Goal: Information Seeking & Learning: Learn about a topic

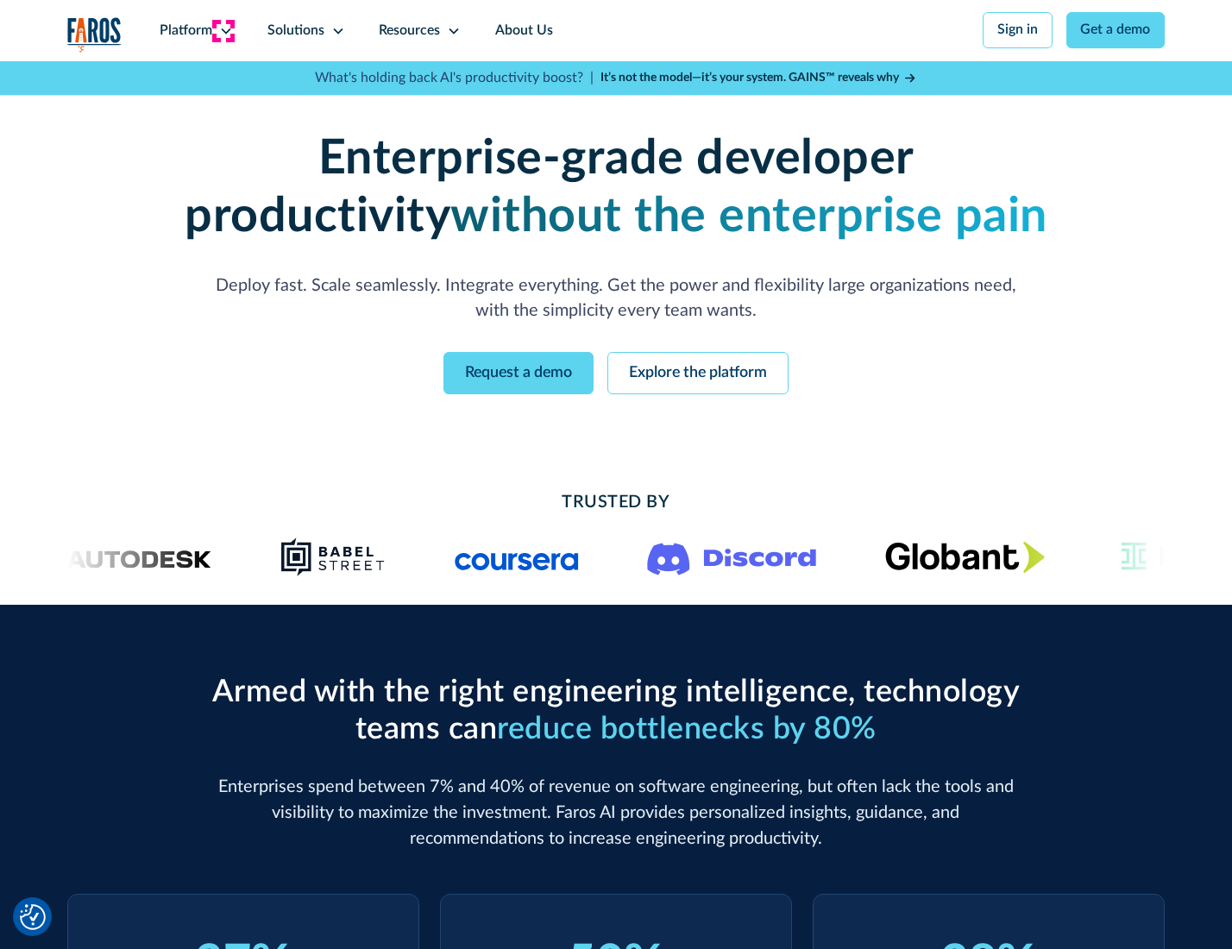
click at [223, 30] on icon at bounding box center [226, 31] width 14 height 14
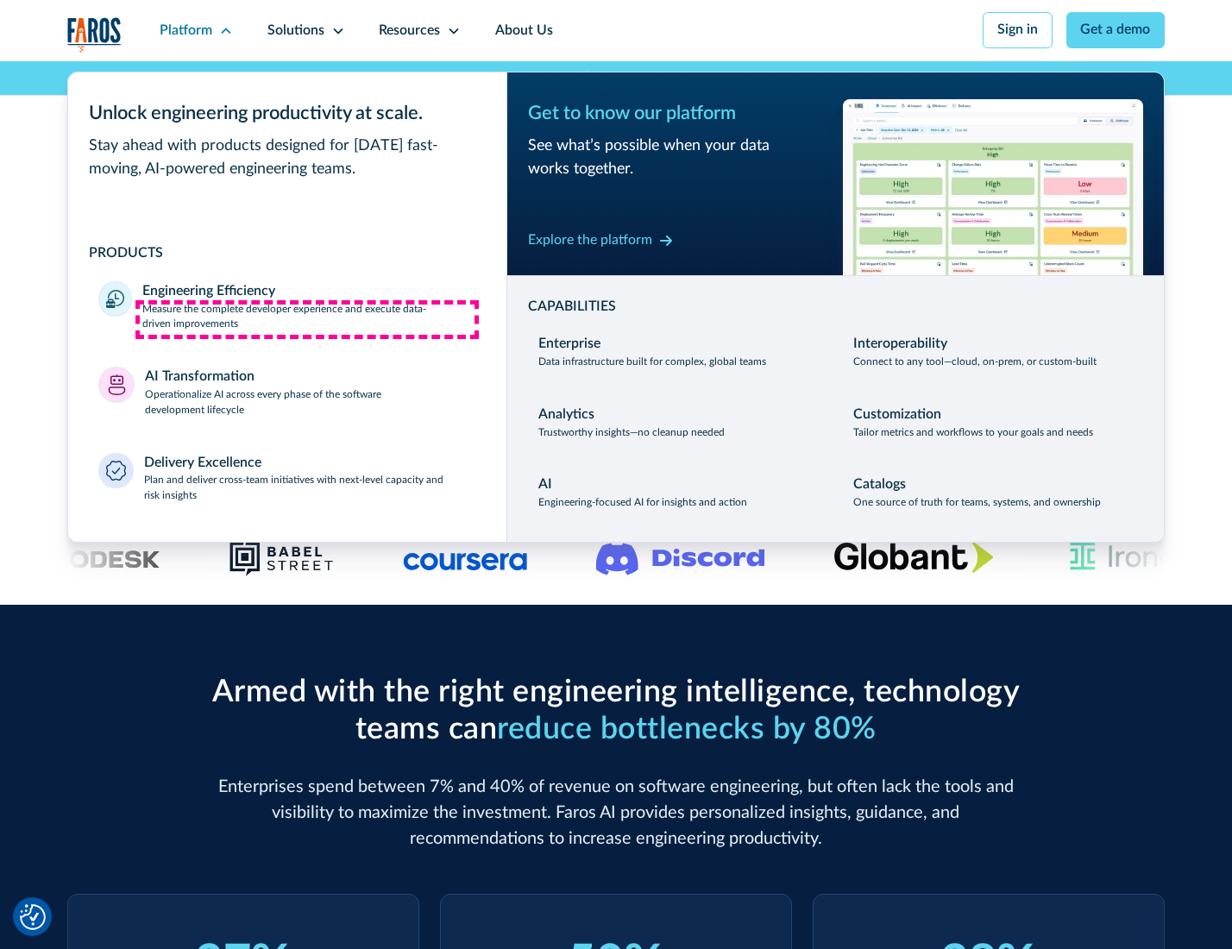
click at [307, 319] on p "Measure the complete developer experience and execute data-driven improvements" at bounding box center [308, 317] width 333 height 31
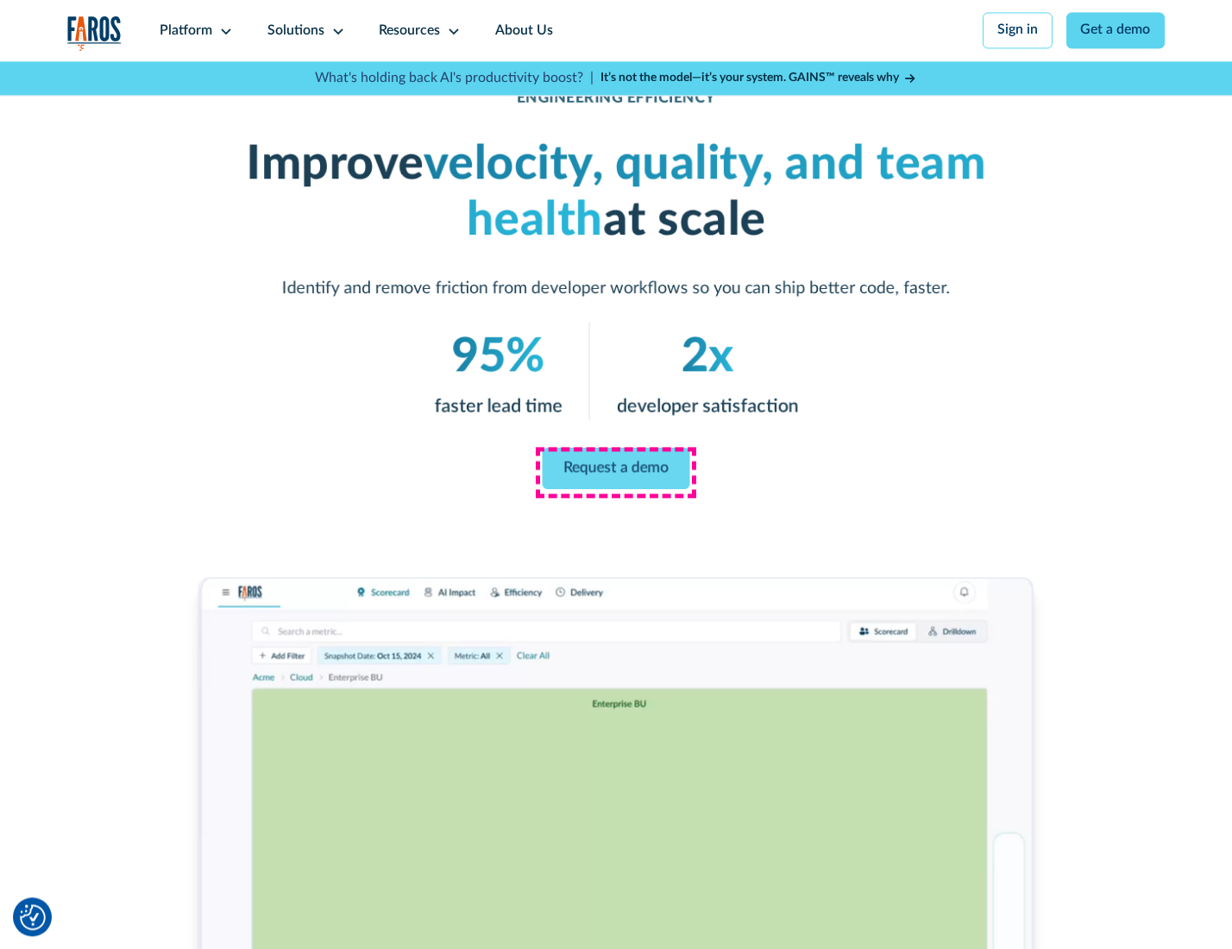
click at [615, 470] on link "Request a demo" at bounding box center [617, 468] width 148 height 41
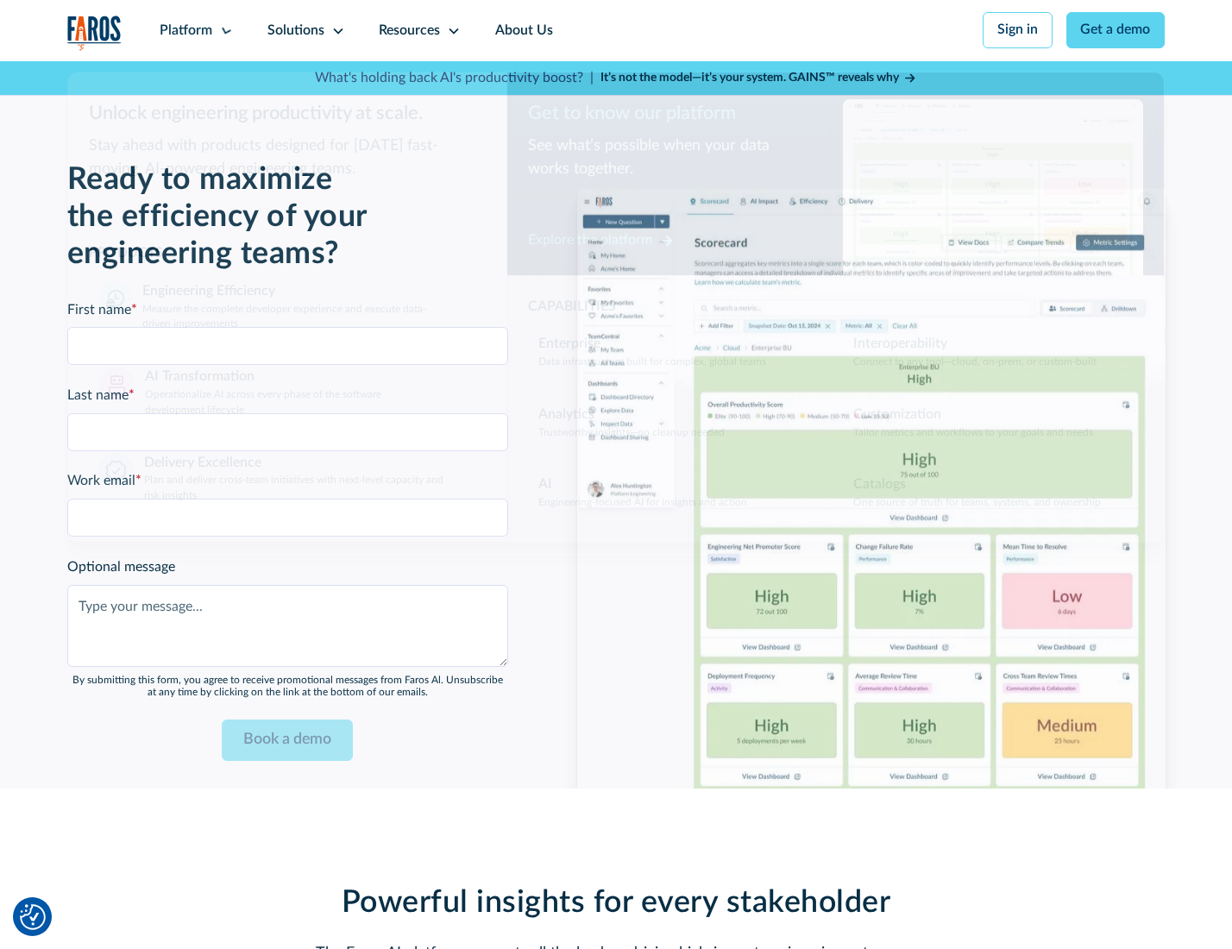
scroll to position [3755, 0]
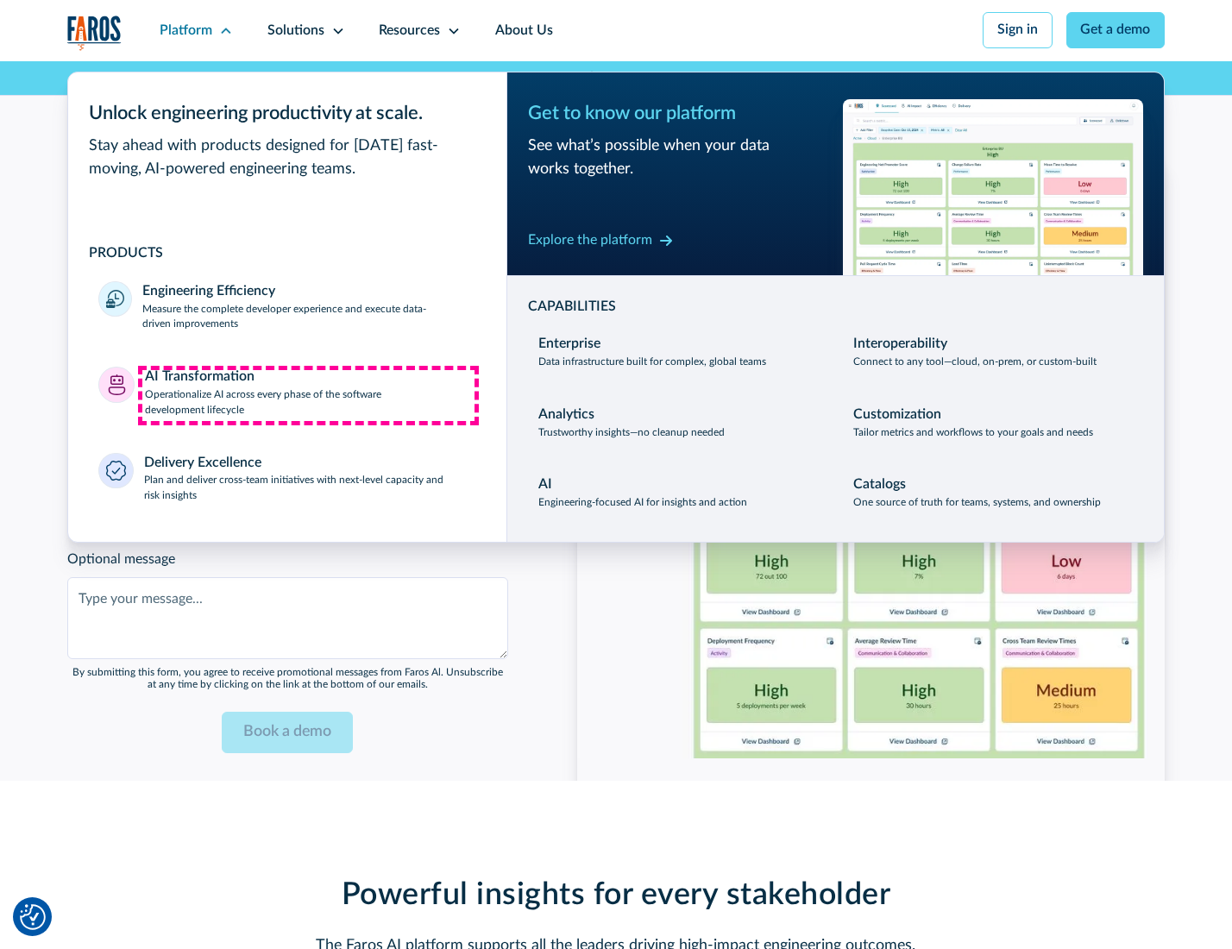
click at [308, 395] on p "Operationalize AI across every phase of the software development lifecycle" at bounding box center [310, 402] width 331 height 31
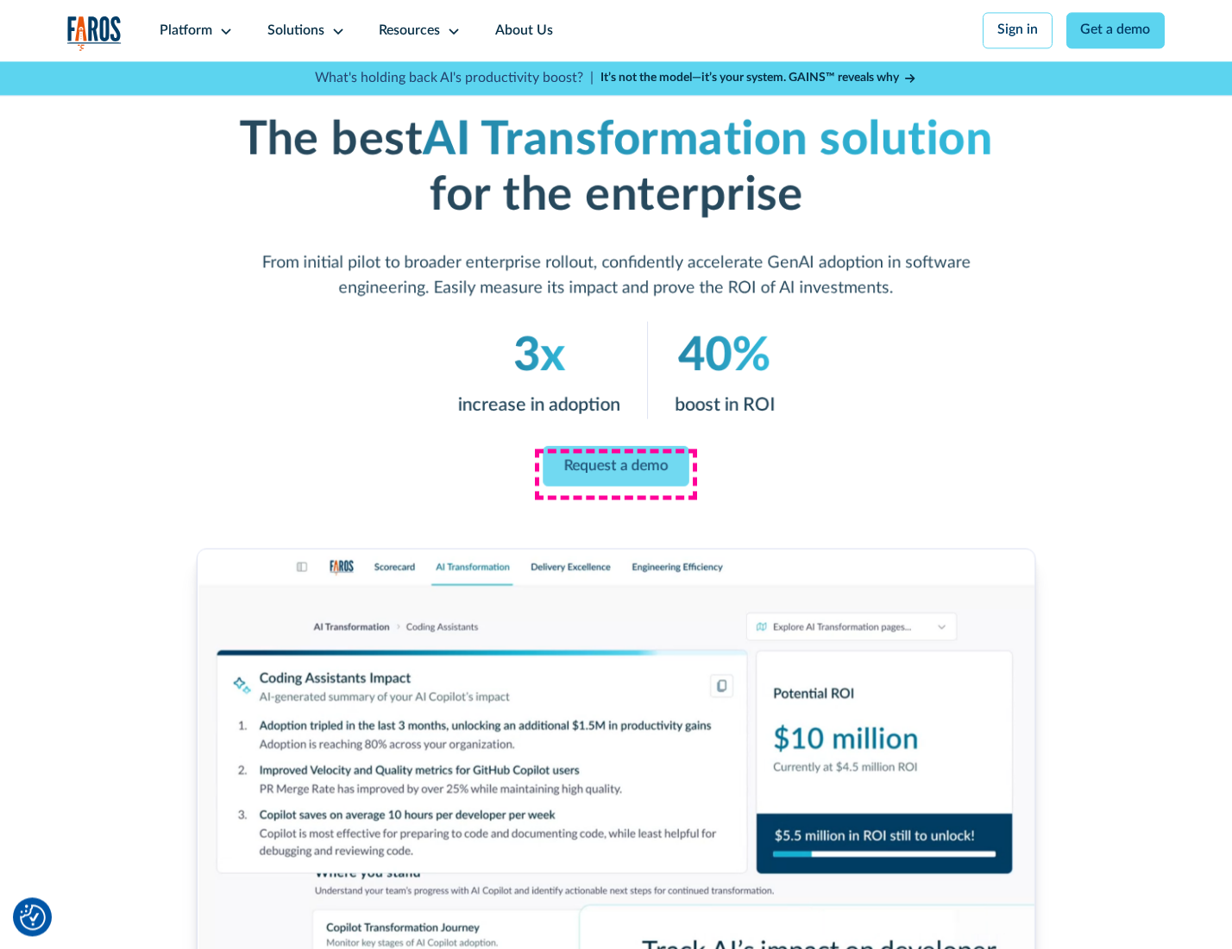
click at [615, 468] on link "Request a demo" at bounding box center [616, 465] width 146 height 41
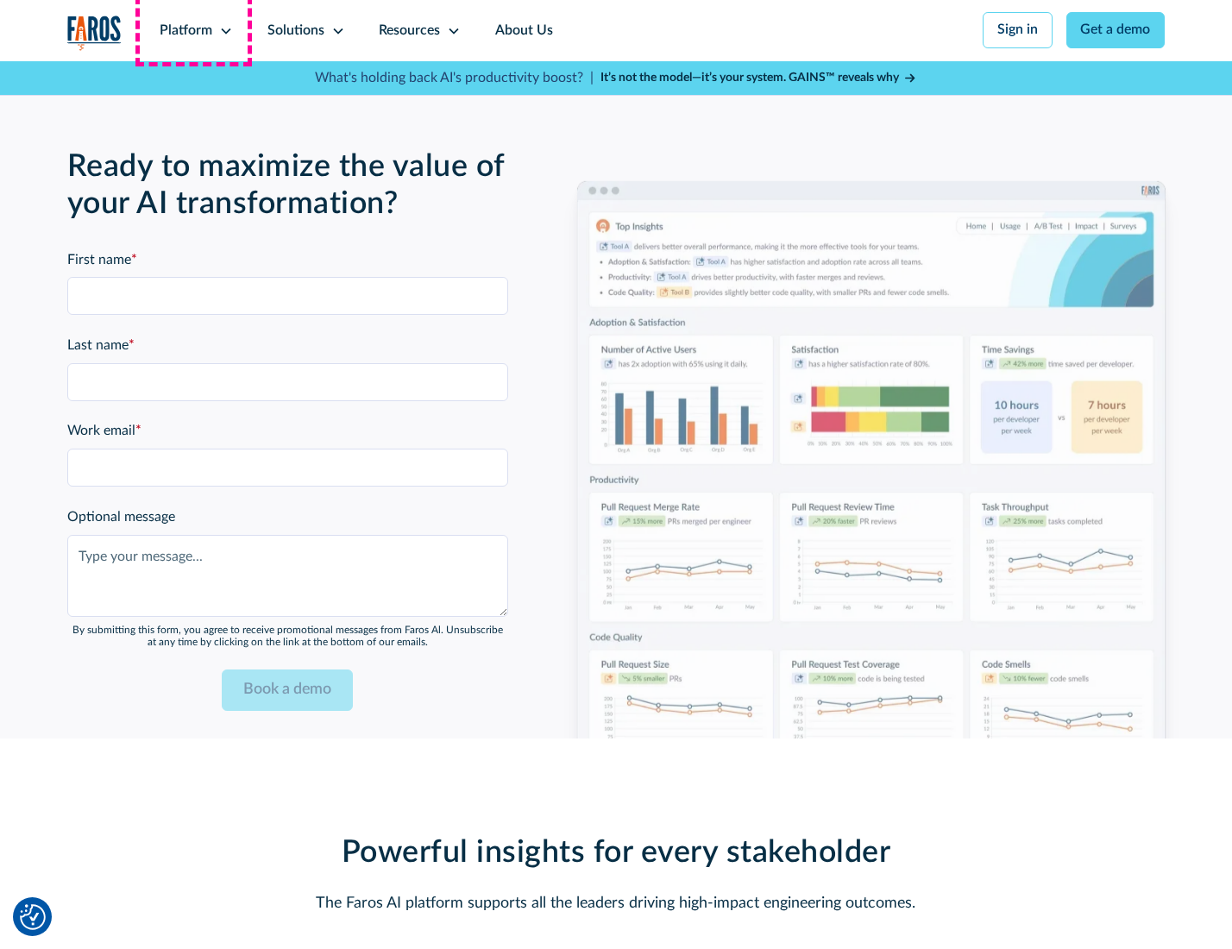
scroll to position [4171, 0]
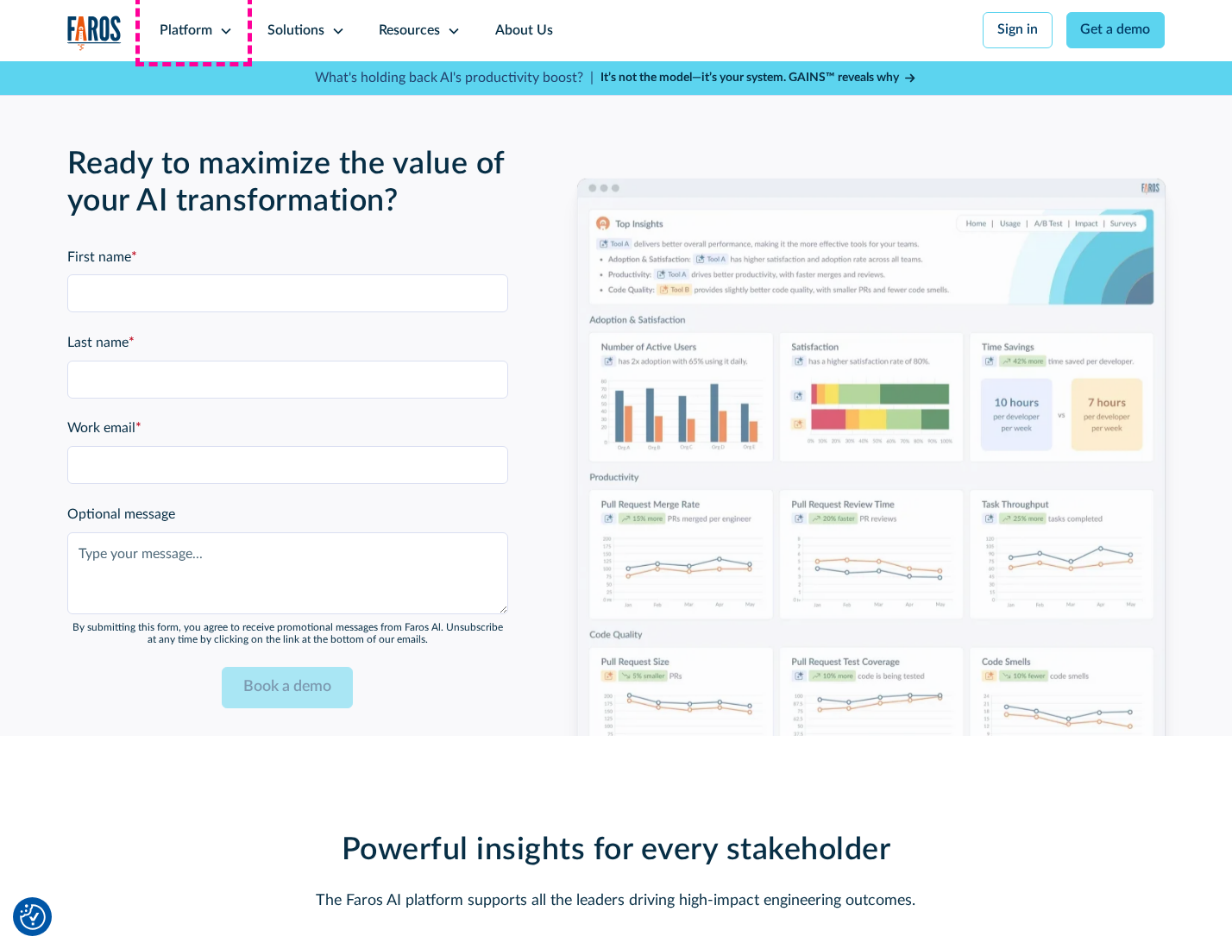
click at [193, 30] on div "Platform" at bounding box center [186, 31] width 53 height 21
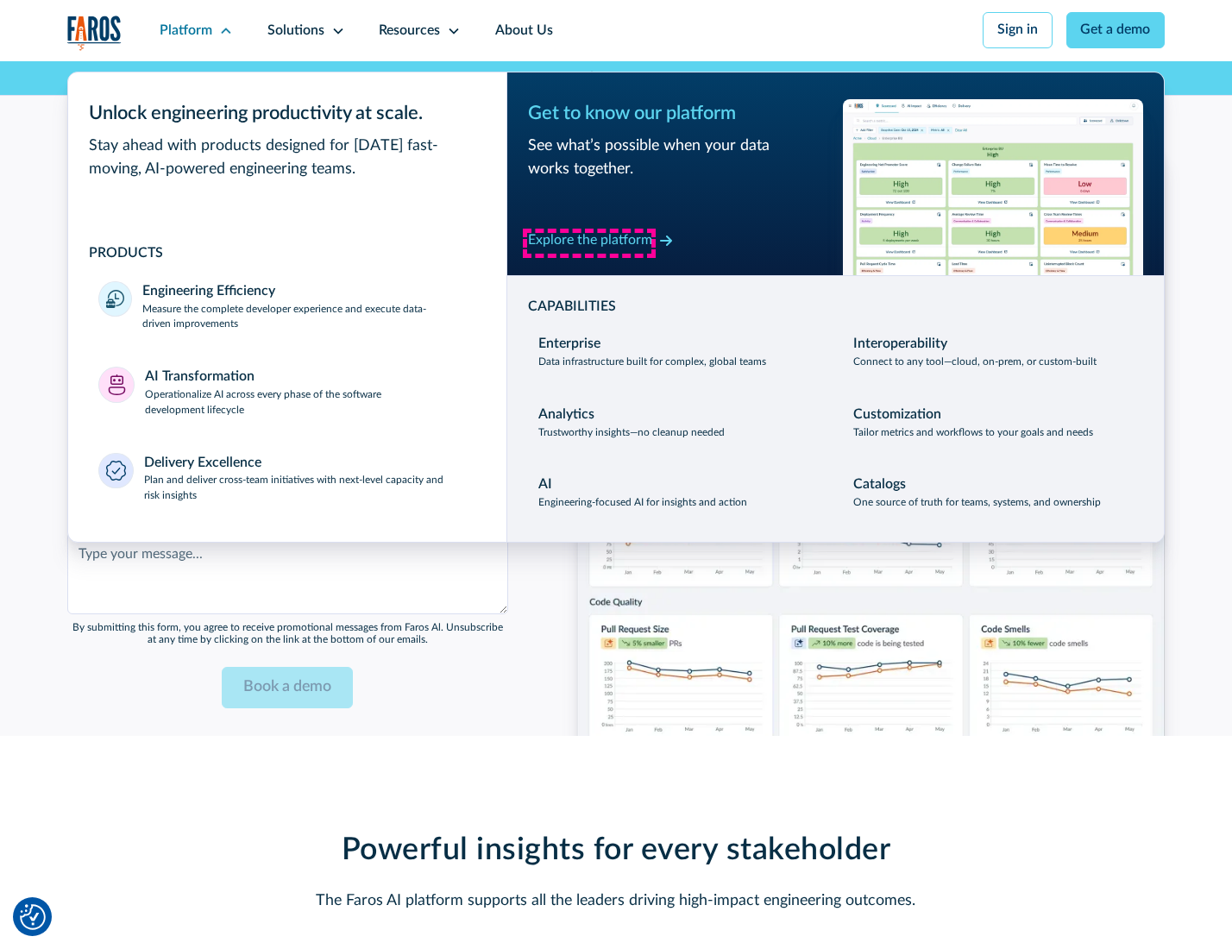
click at [589, 242] on div "Explore the platform" at bounding box center [590, 240] width 124 height 21
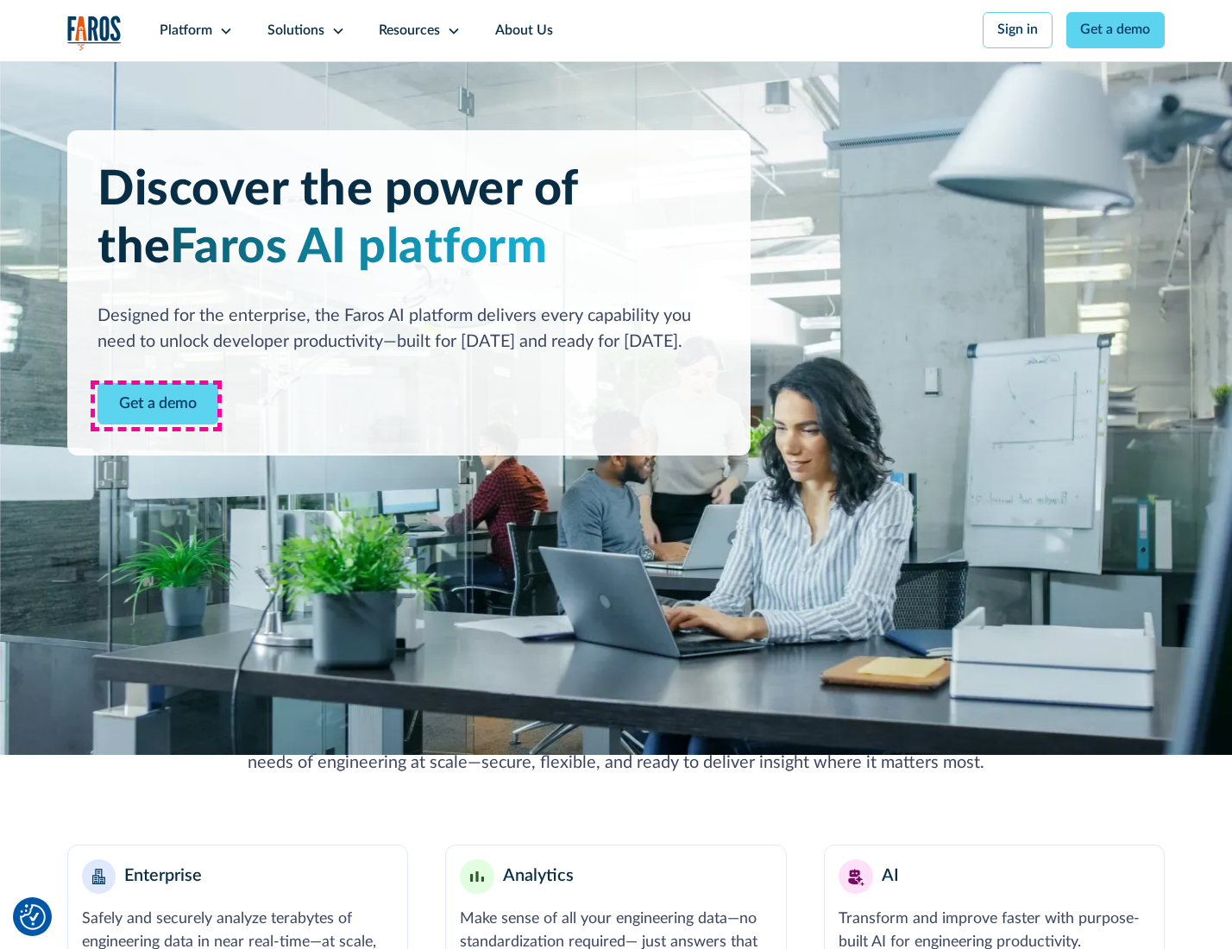
click at [156, 405] on link "Get a demo" at bounding box center [157, 404] width 121 height 42
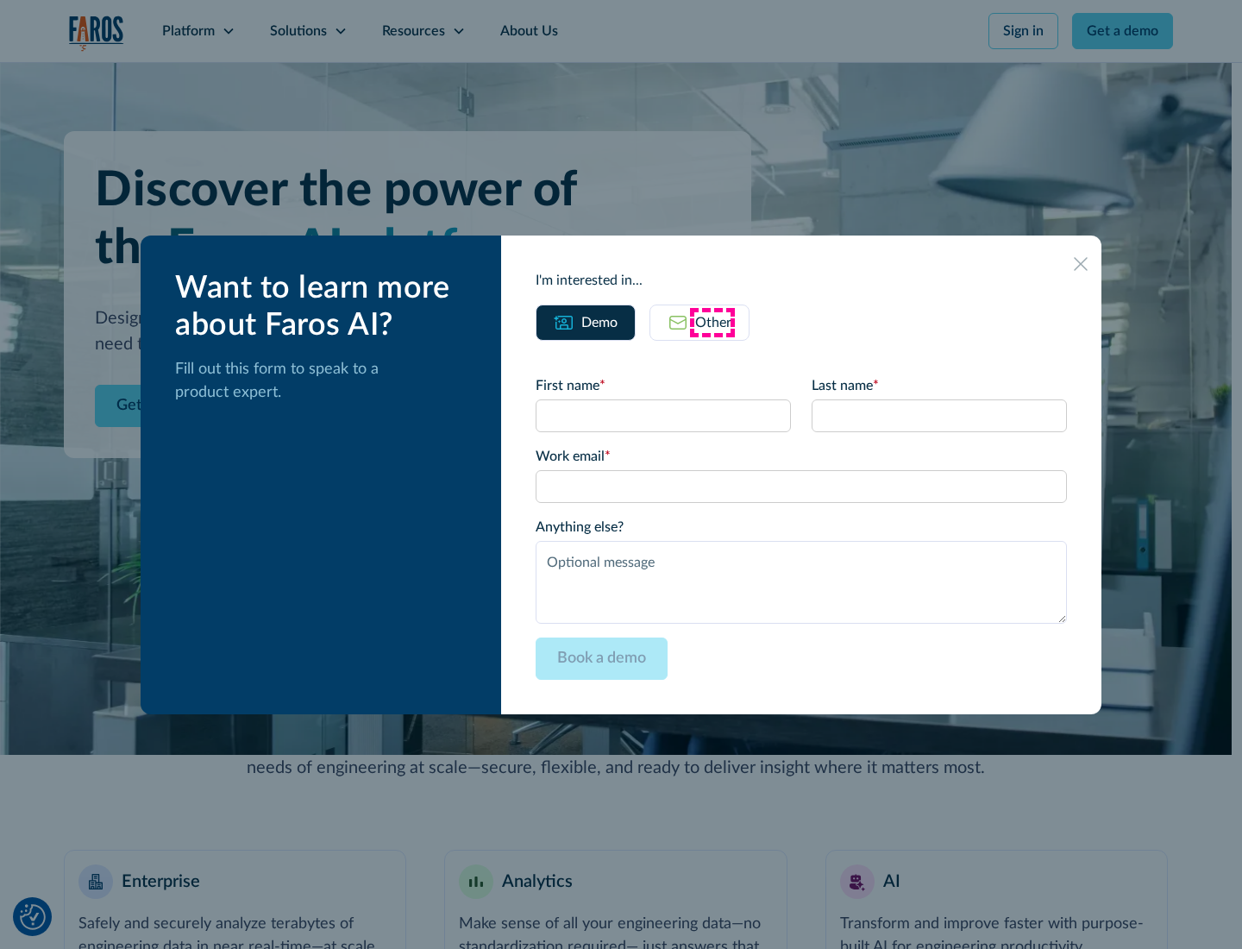
click at [713, 322] on div "Other" at bounding box center [713, 322] width 36 height 21
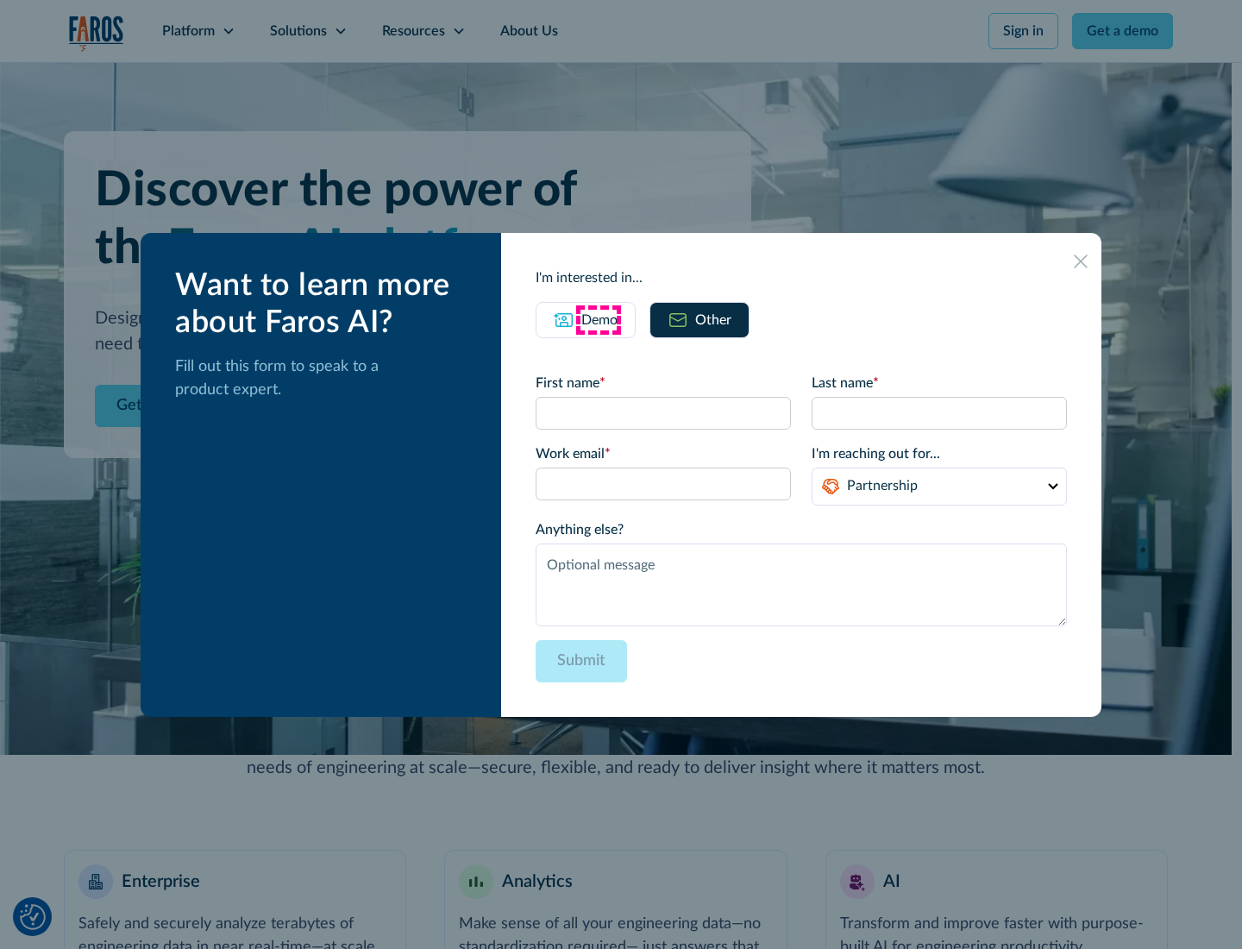
click at [598, 319] on div "Demo" at bounding box center [599, 320] width 36 height 21
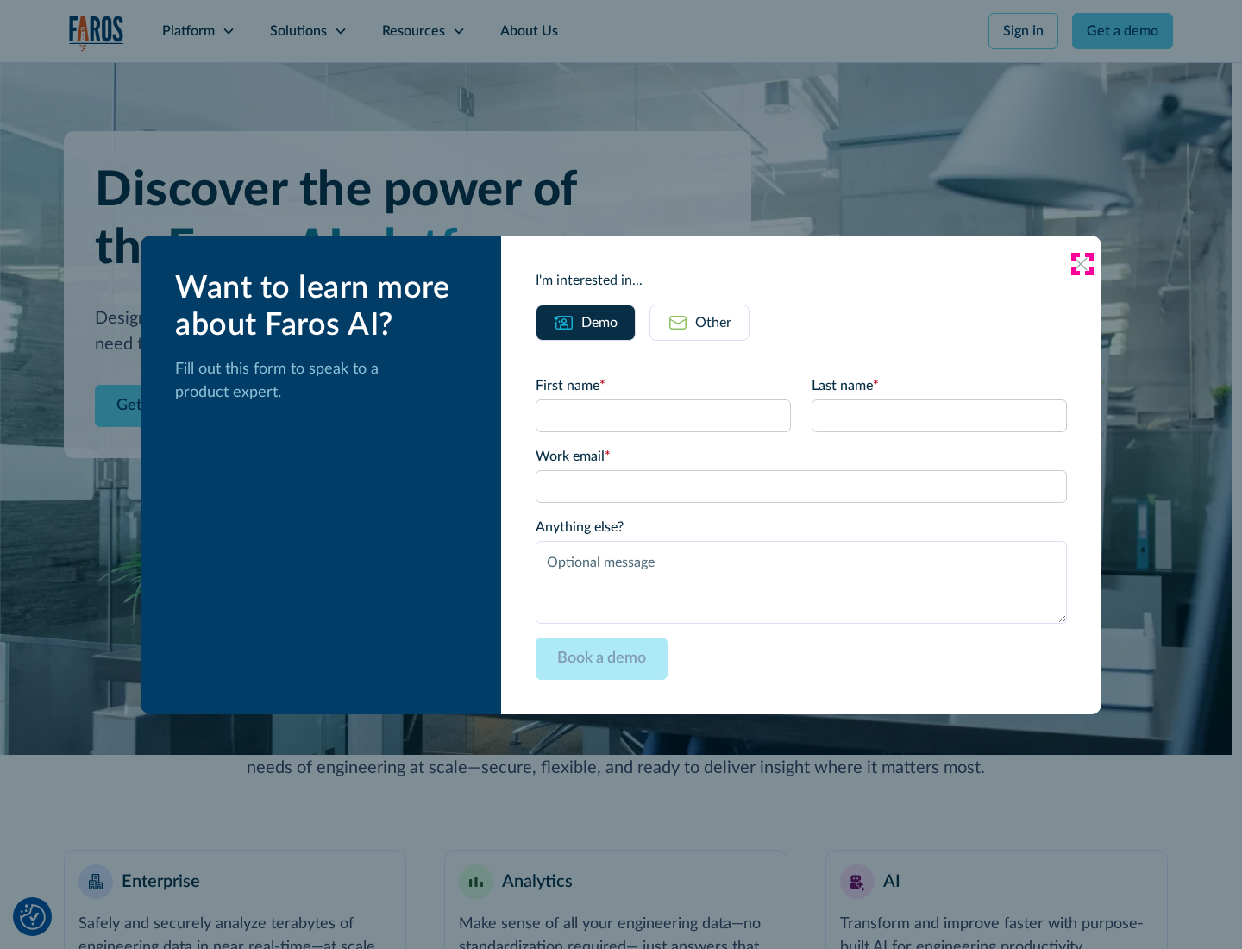
click at [1082, 263] on icon at bounding box center [1081, 264] width 14 height 14
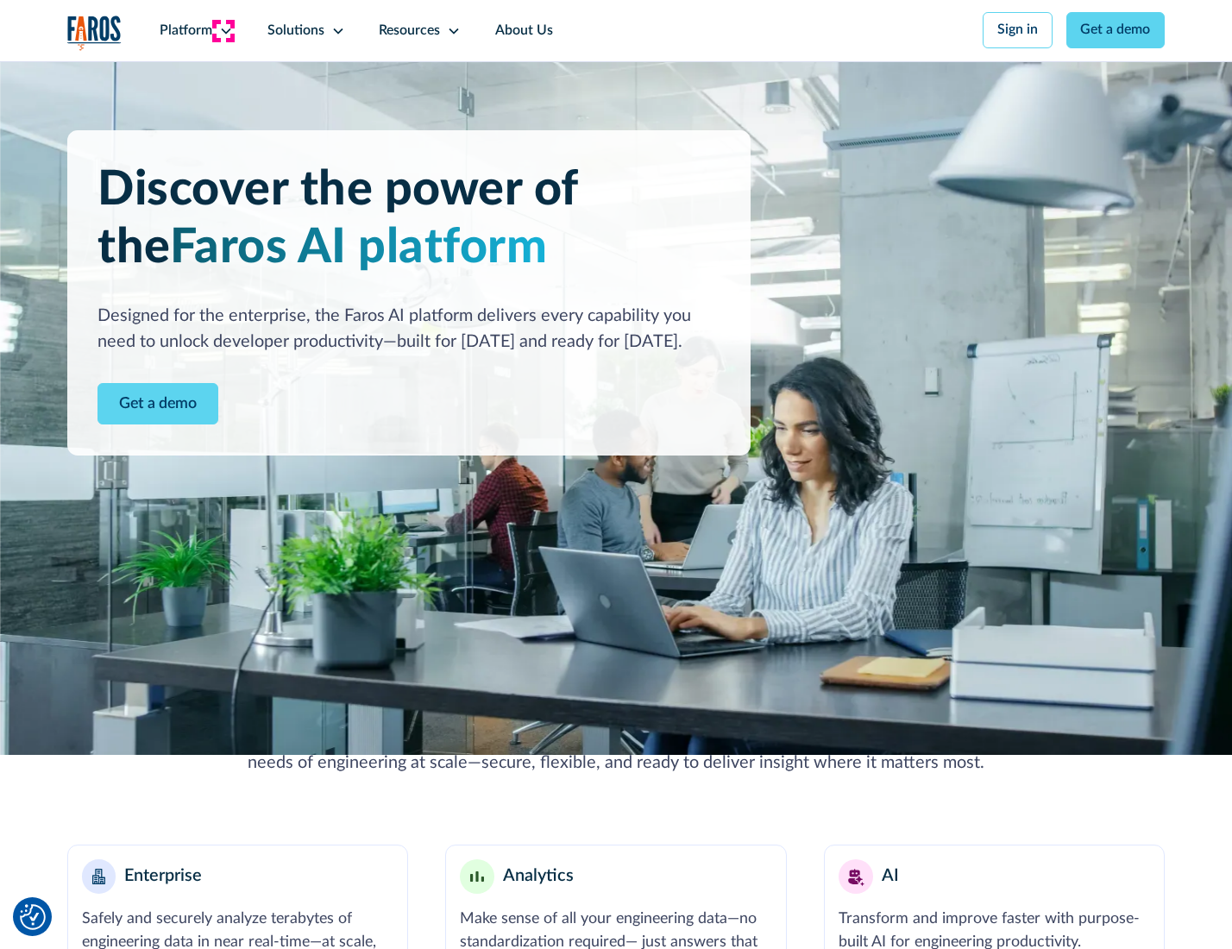
click at [223, 30] on icon at bounding box center [226, 31] width 14 height 14
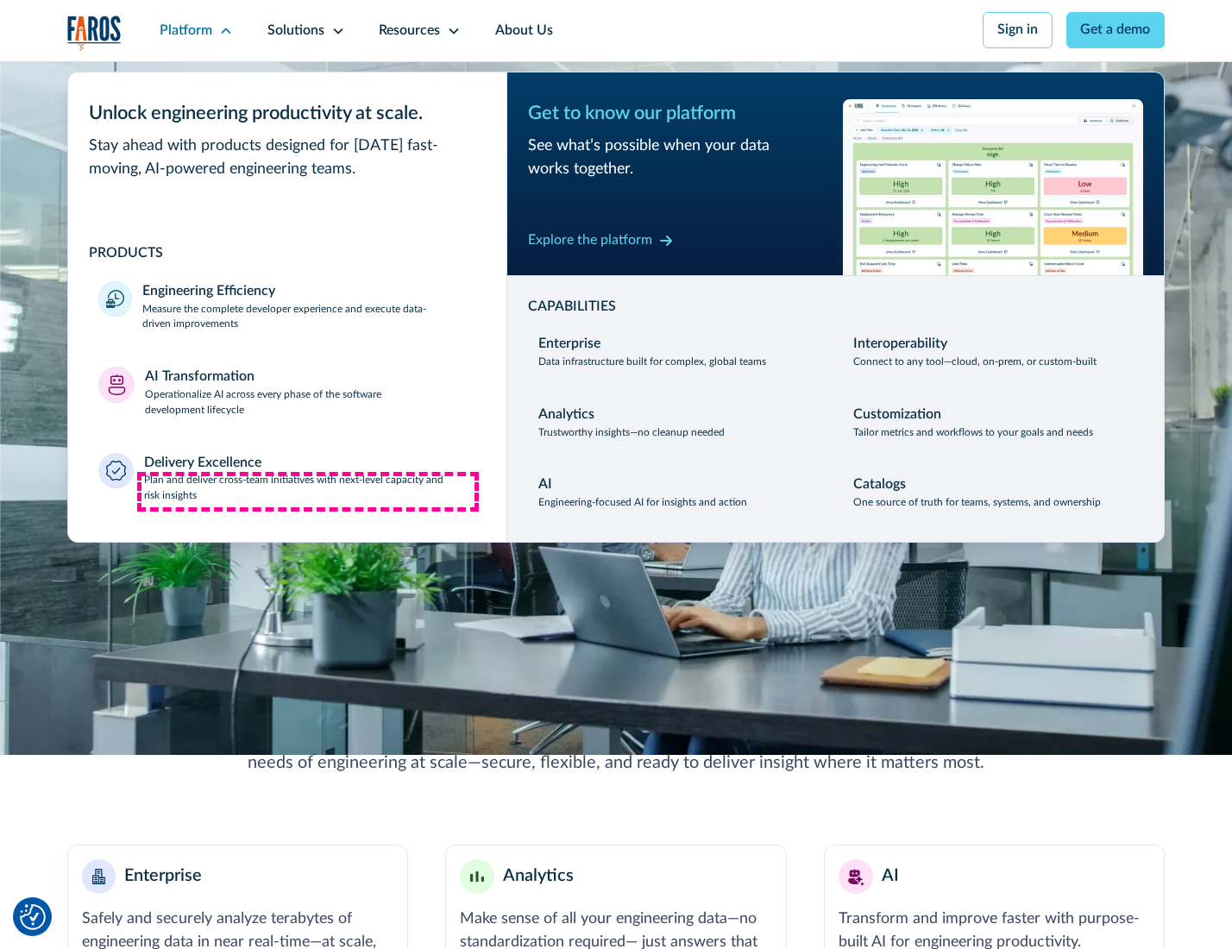
click at [308, 492] on p "Plan and deliver cross-team initiatives with next-level capacity and risk insig…" at bounding box center [310, 488] width 332 height 31
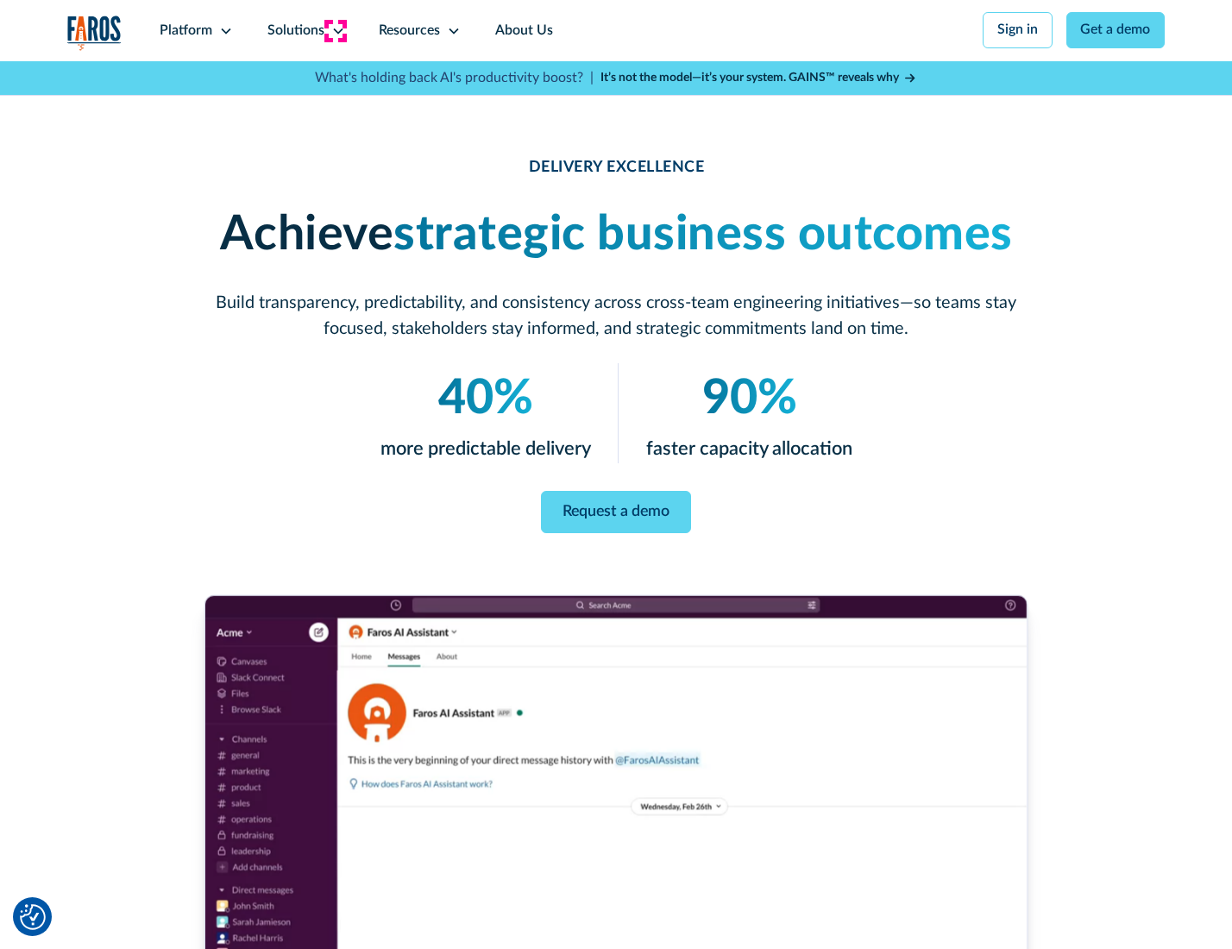
click at [335, 30] on icon at bounding box center [338, 31] width 14 height 14
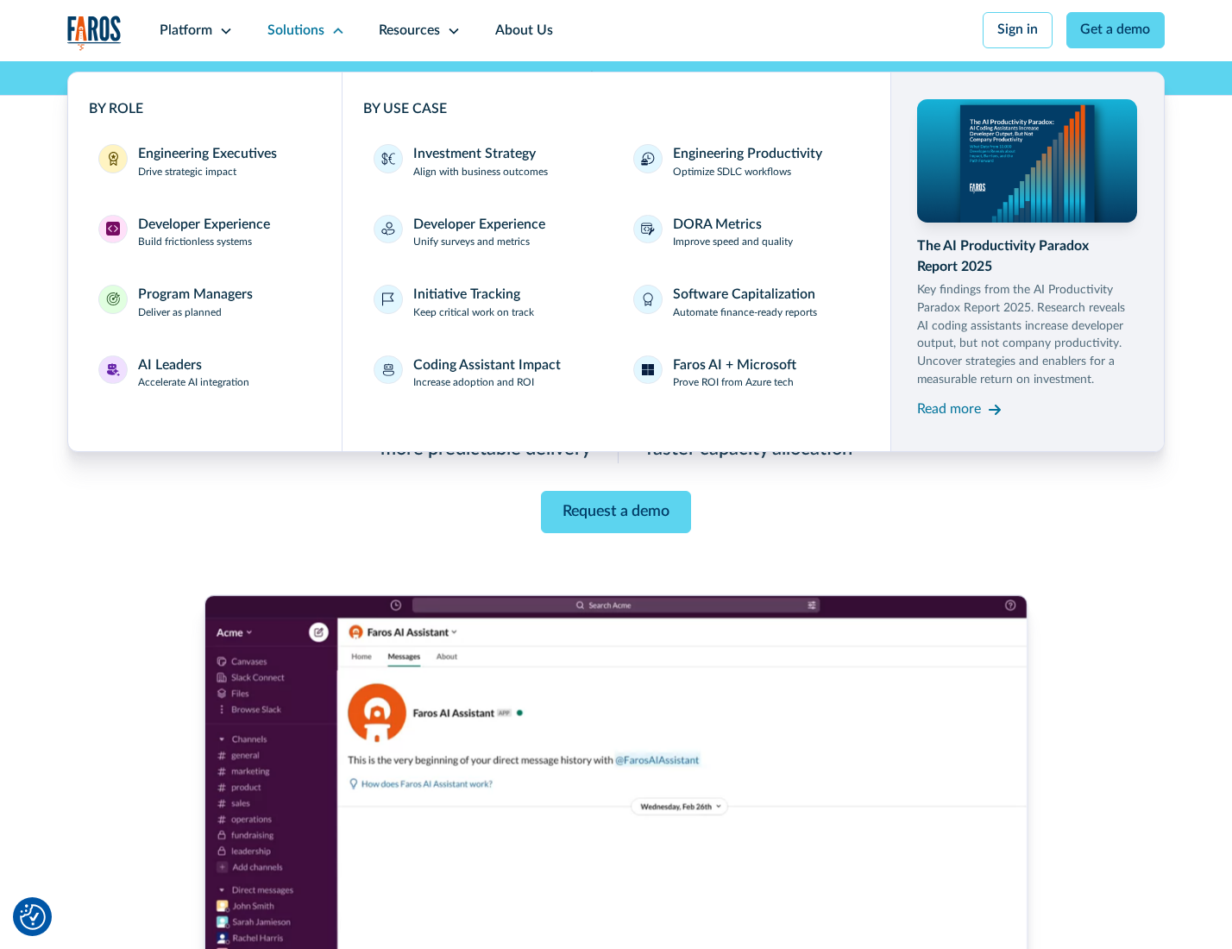
click at [202, 163] on div "Engineering Executives" at bounding box center [207, 154] width 139 height 21
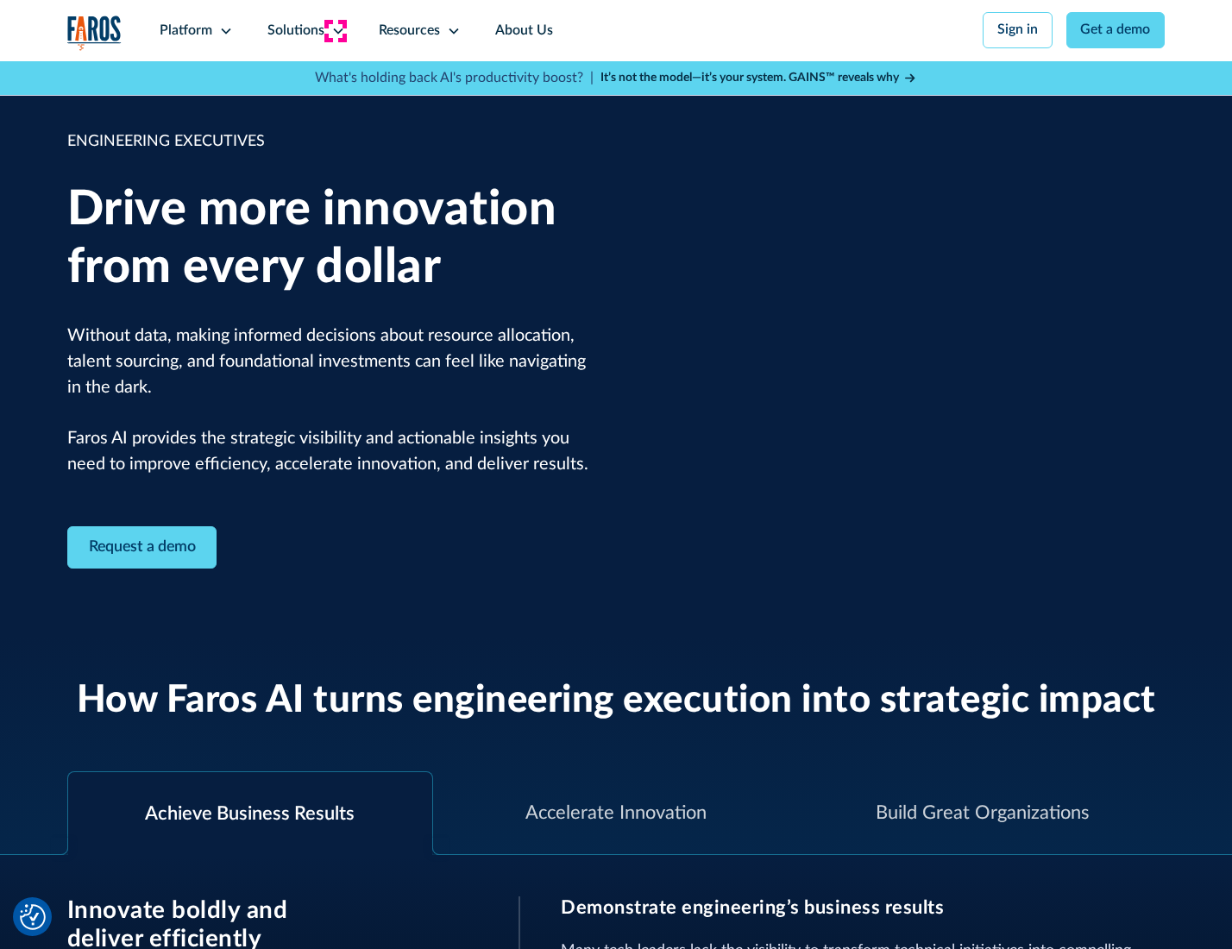
click at [335, 30] on icon at bounding box center [338, 31] width 14 height 14
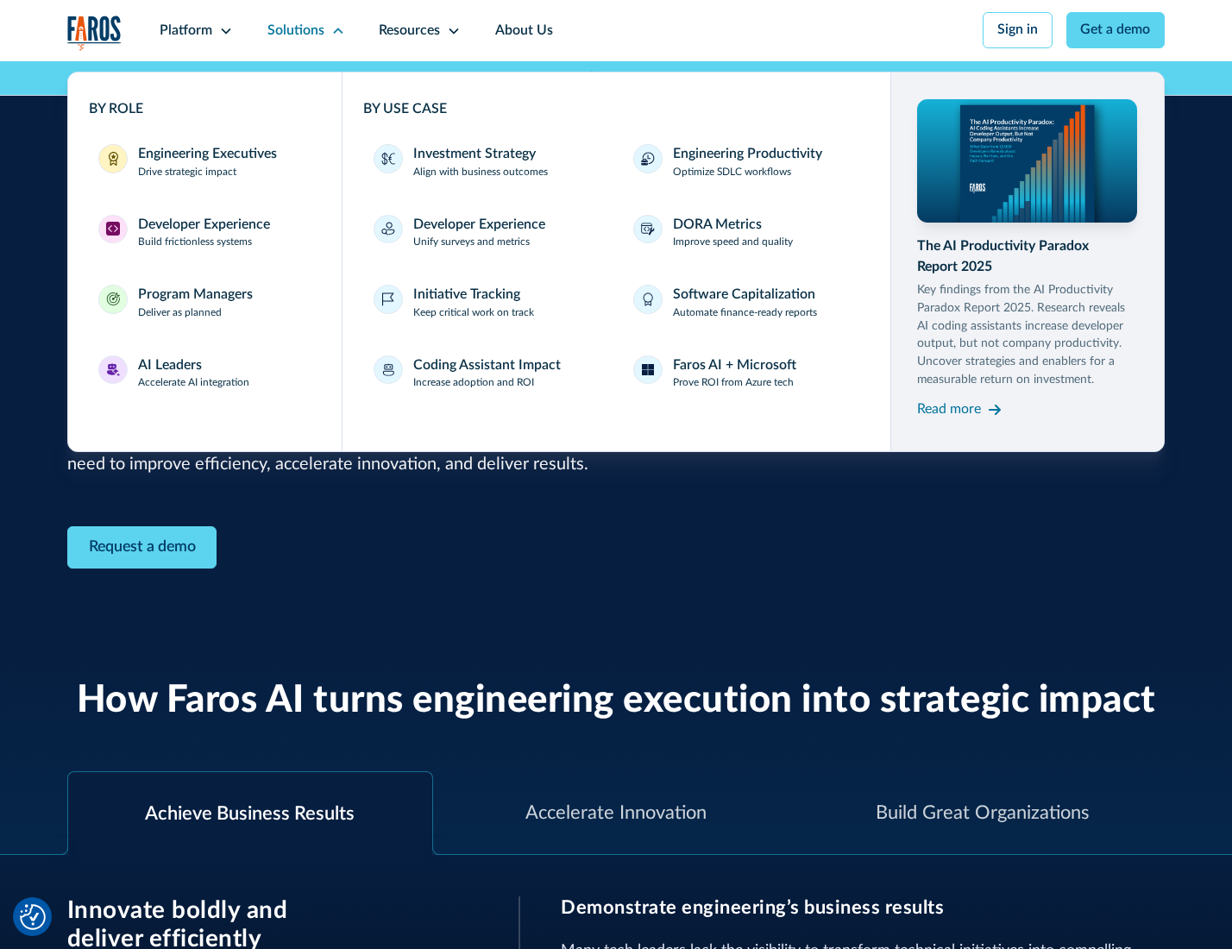
click at [202, 226] on div "Developer Experience" at bounding box center [204, 225] width 132 height 21
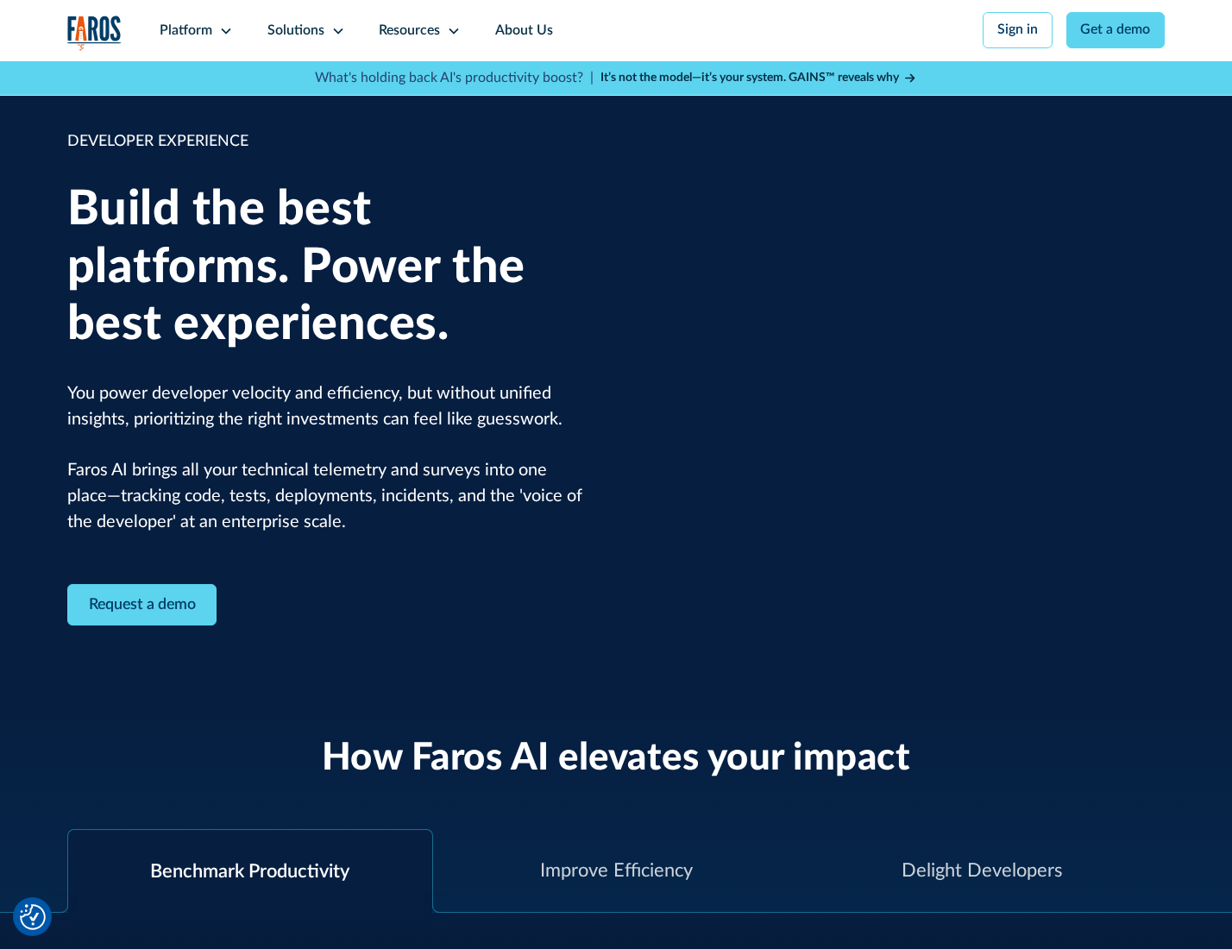
click at [304, 30] on div "Solutions" at bounding box center [295, 31] width 57 height 21
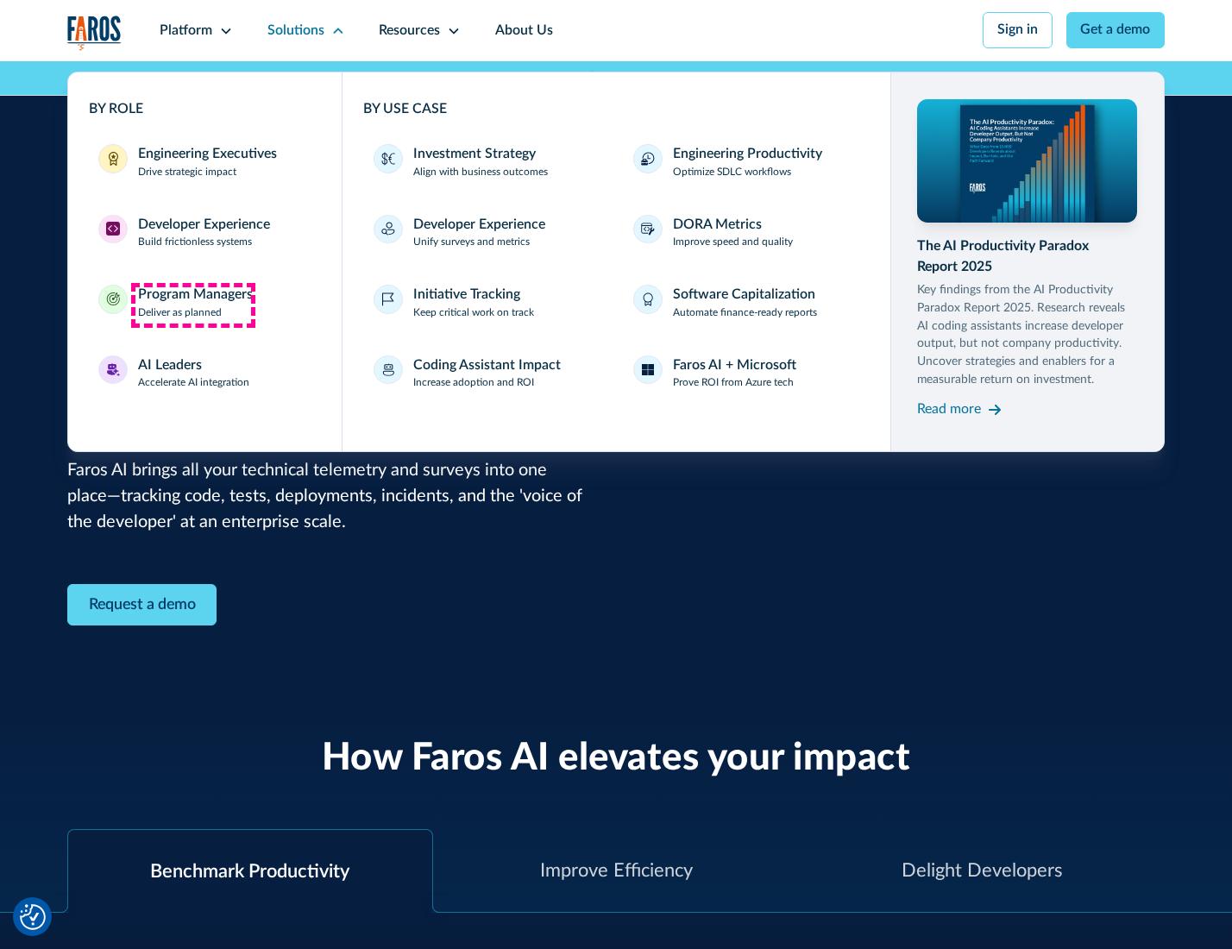
click at [192, 305] on div "Program Managers" at bounding box center [195, 295] width 115 height 21
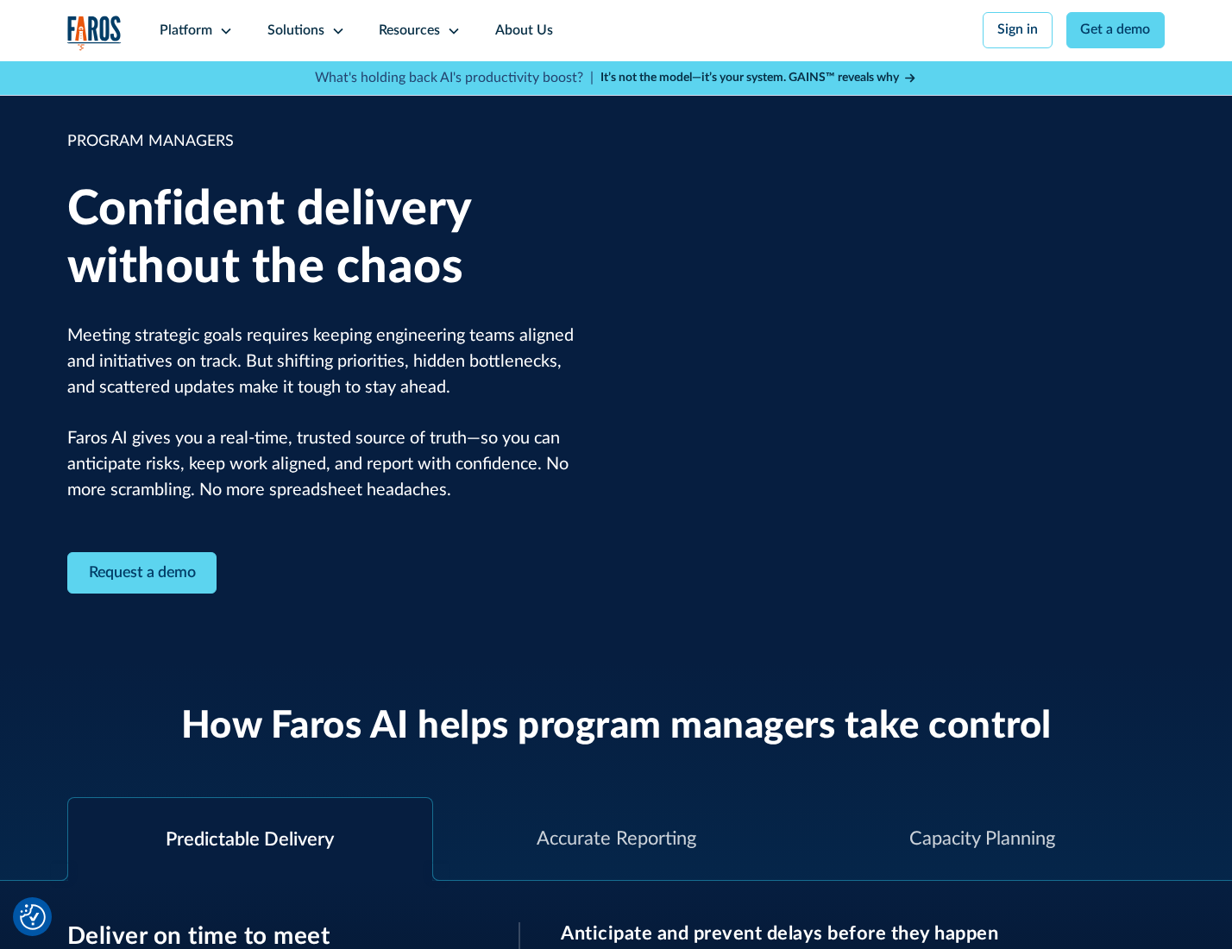
click at [335, 31] on icon at bounding box center [338, 31] width 14 height 14
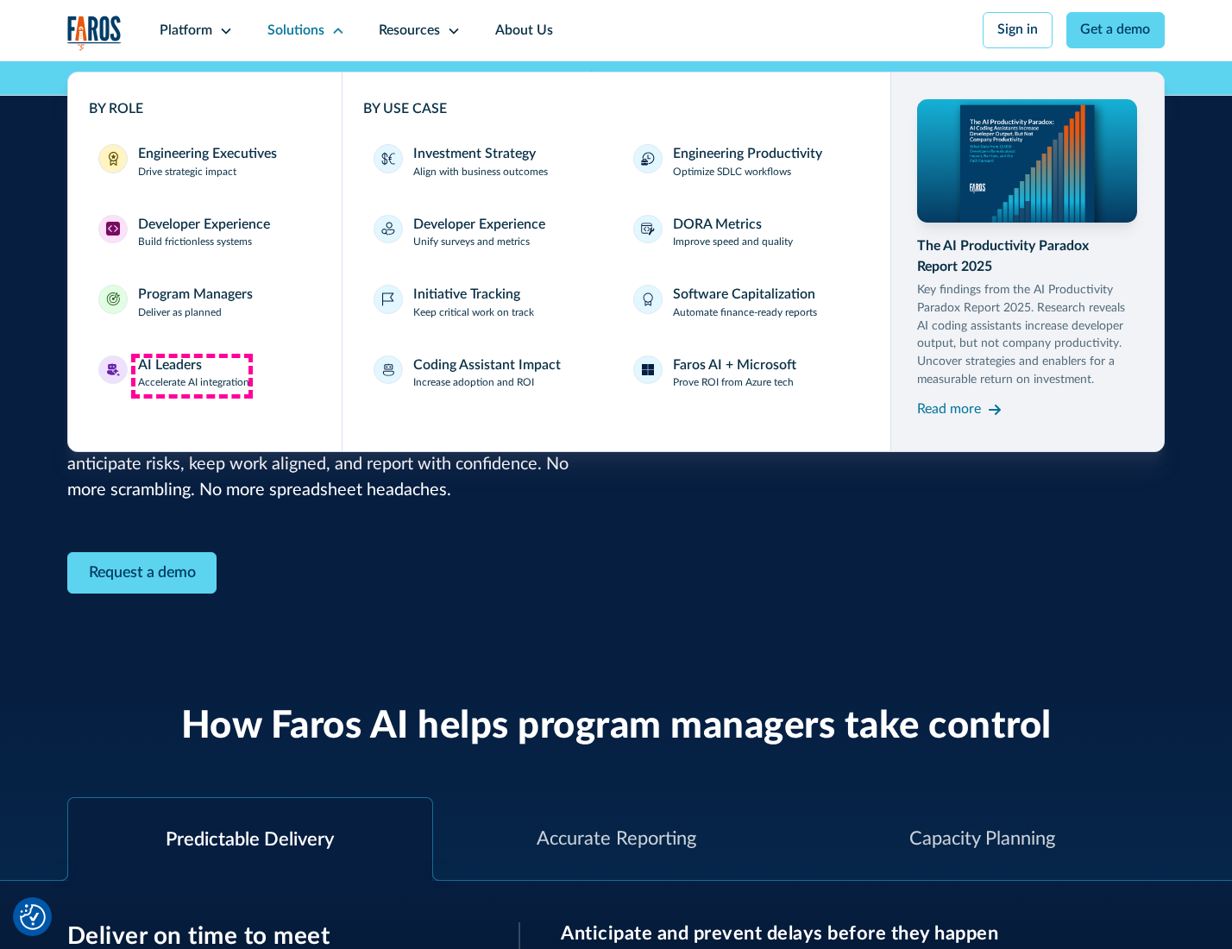
click at [192, 375] on div "AI Leaders" at bounding box center [170, 365] width 64 height 21
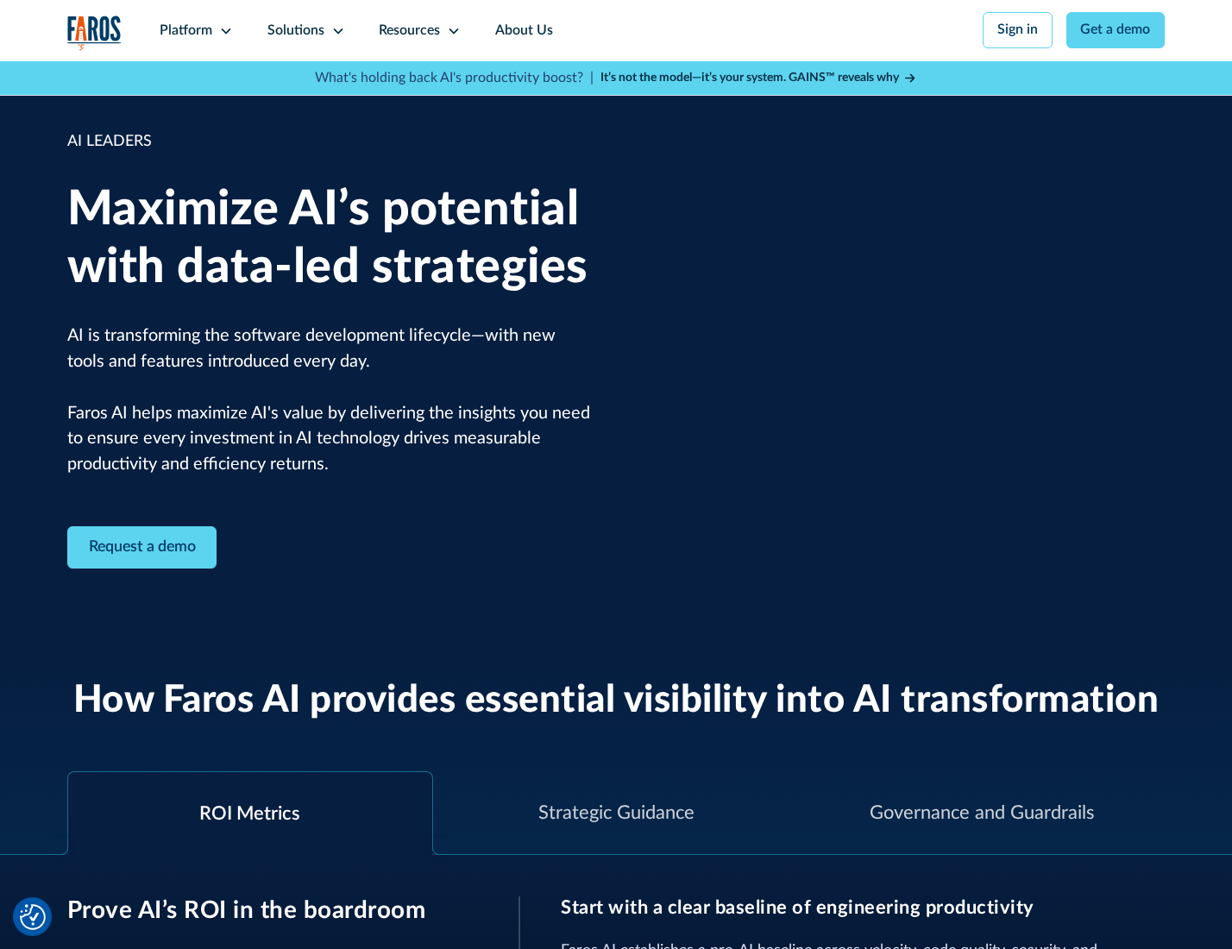
click at [335, 30] on icon at bounding box center [338, 31] width 14 height 14
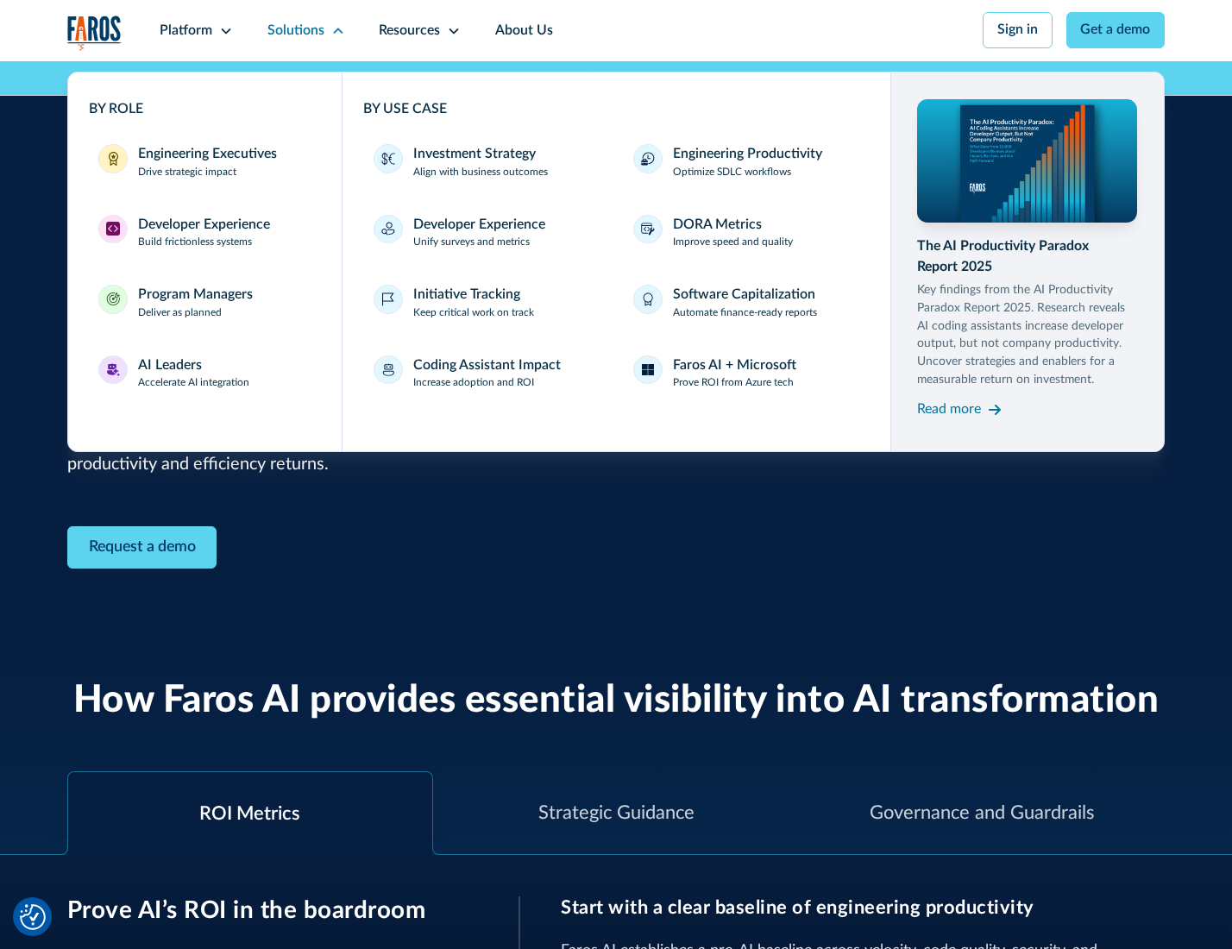
click at [473, 155] on div "Investment Strategy" at bounding box center [474, 154] width 122 height 21
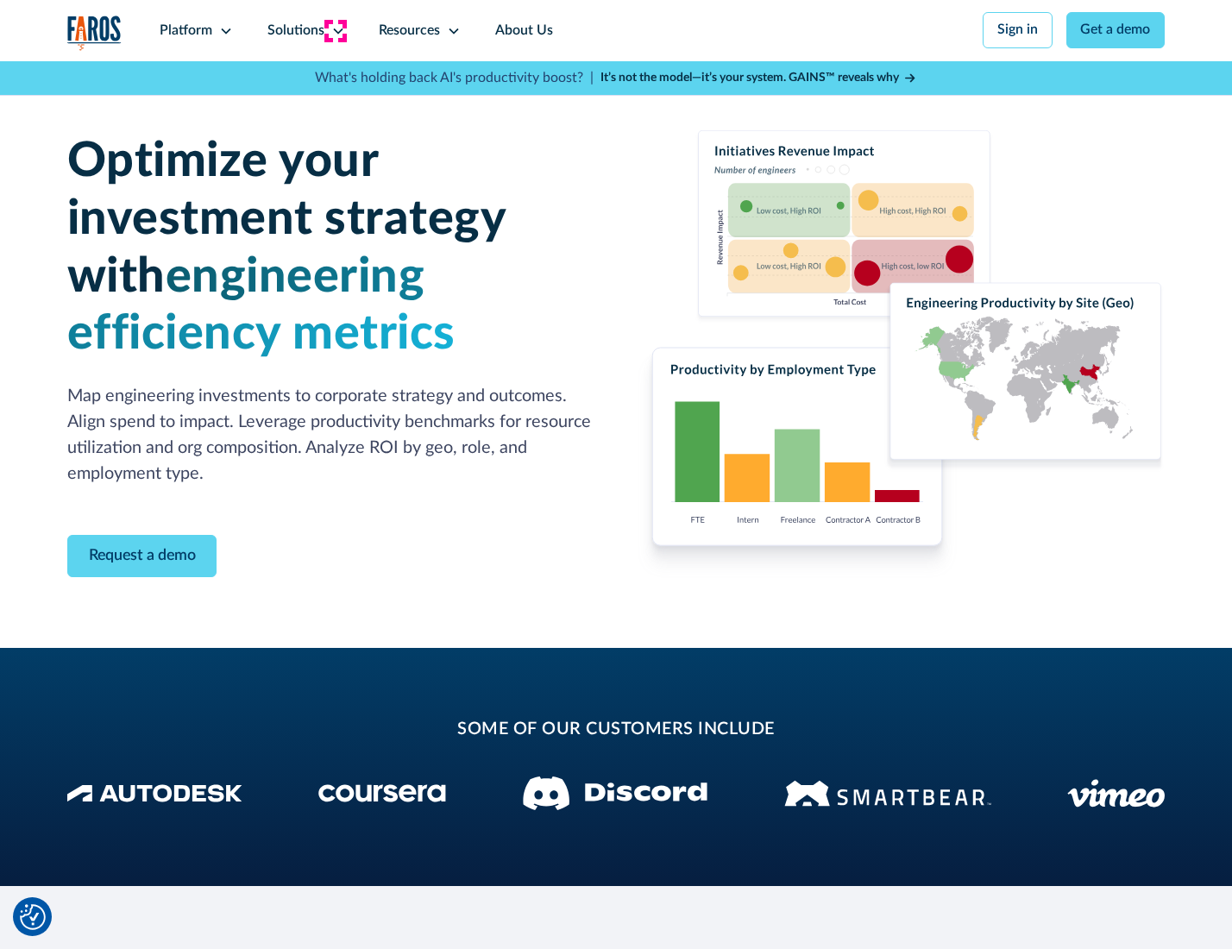
click at [335, 30] on icon at bounding box center [338, 31] width 14 height 14
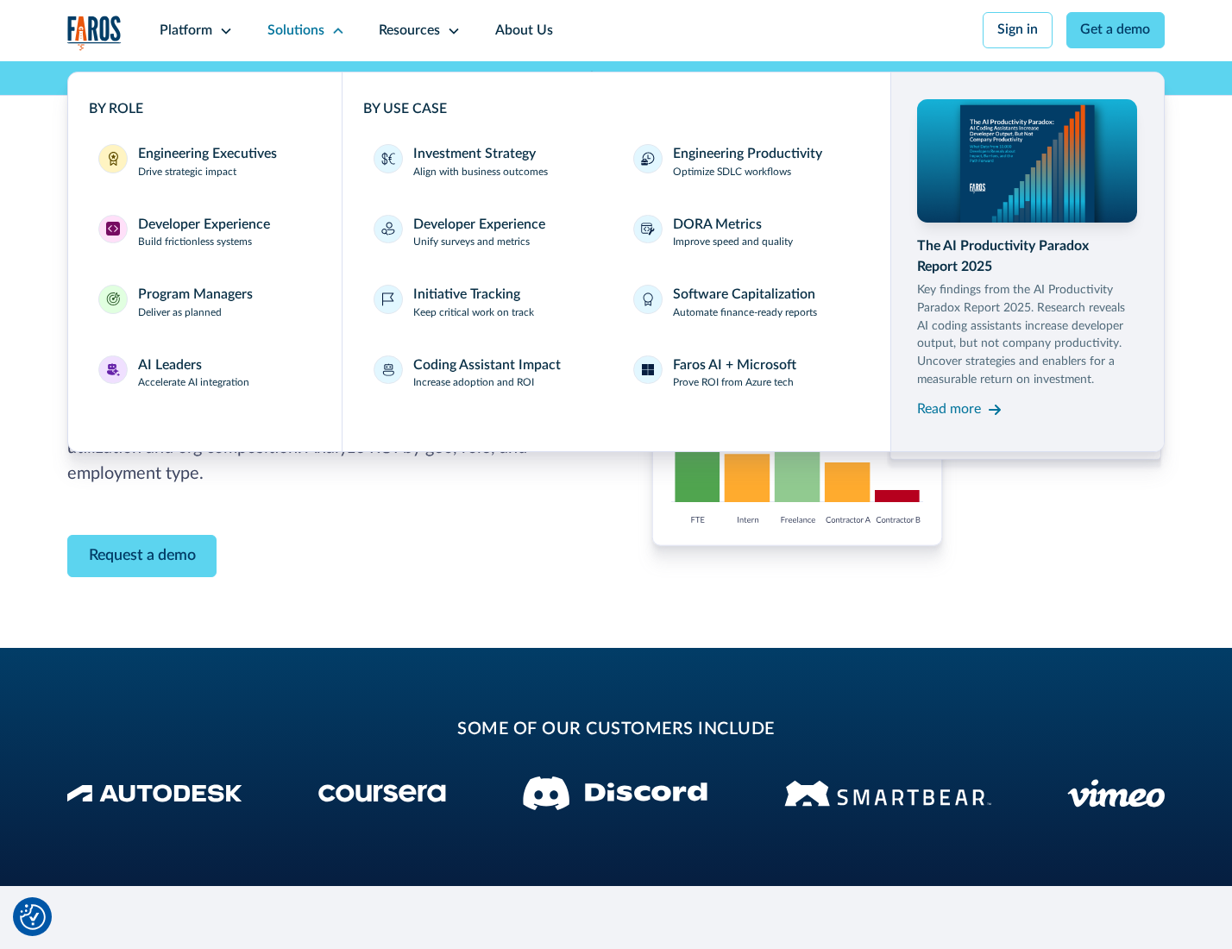
click at [734, 386] on p "Prove ROI from Azure tech" at bounding box center [733, 383] width 121 height 16
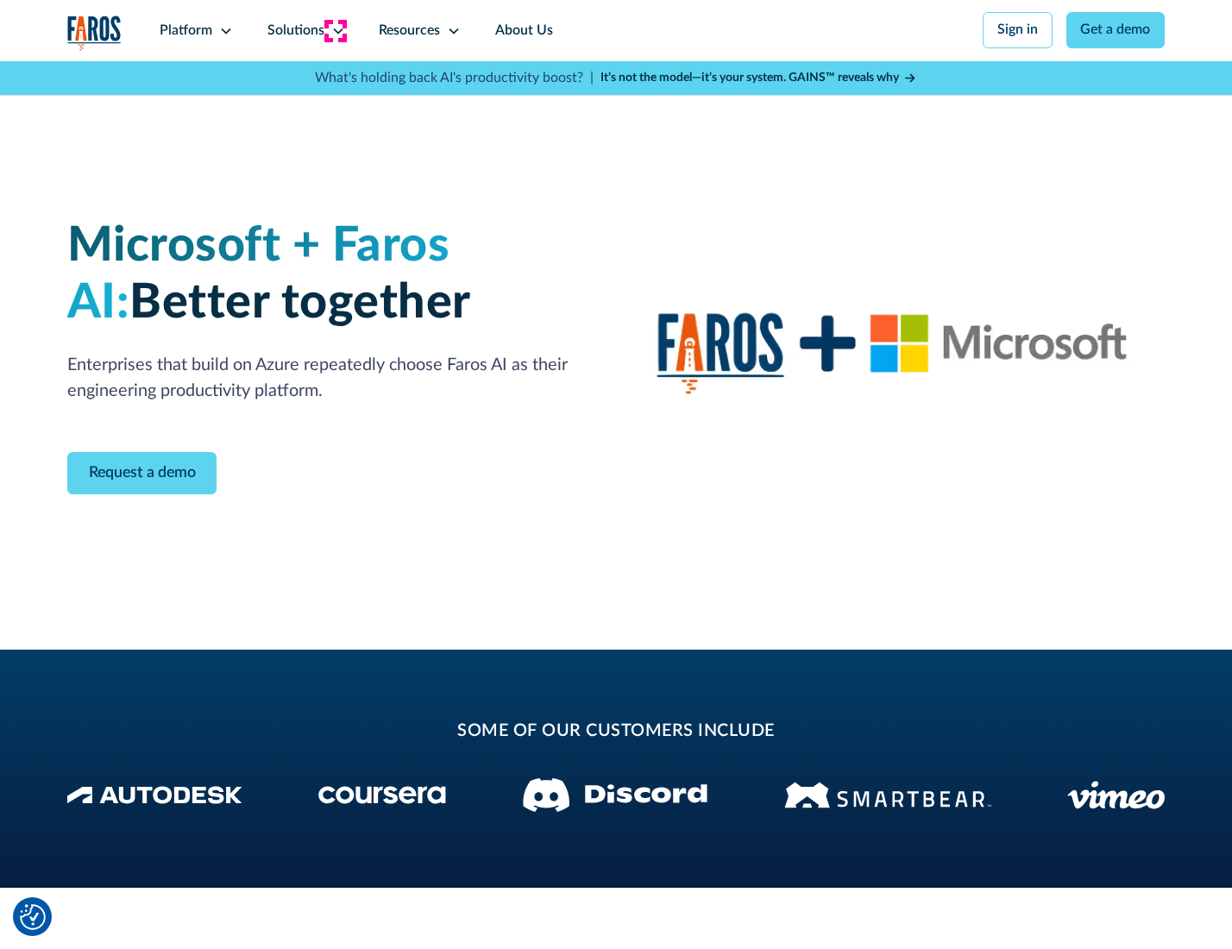
click at [335, 30] on icon at bounding box center [338, 31] width 14 height 14
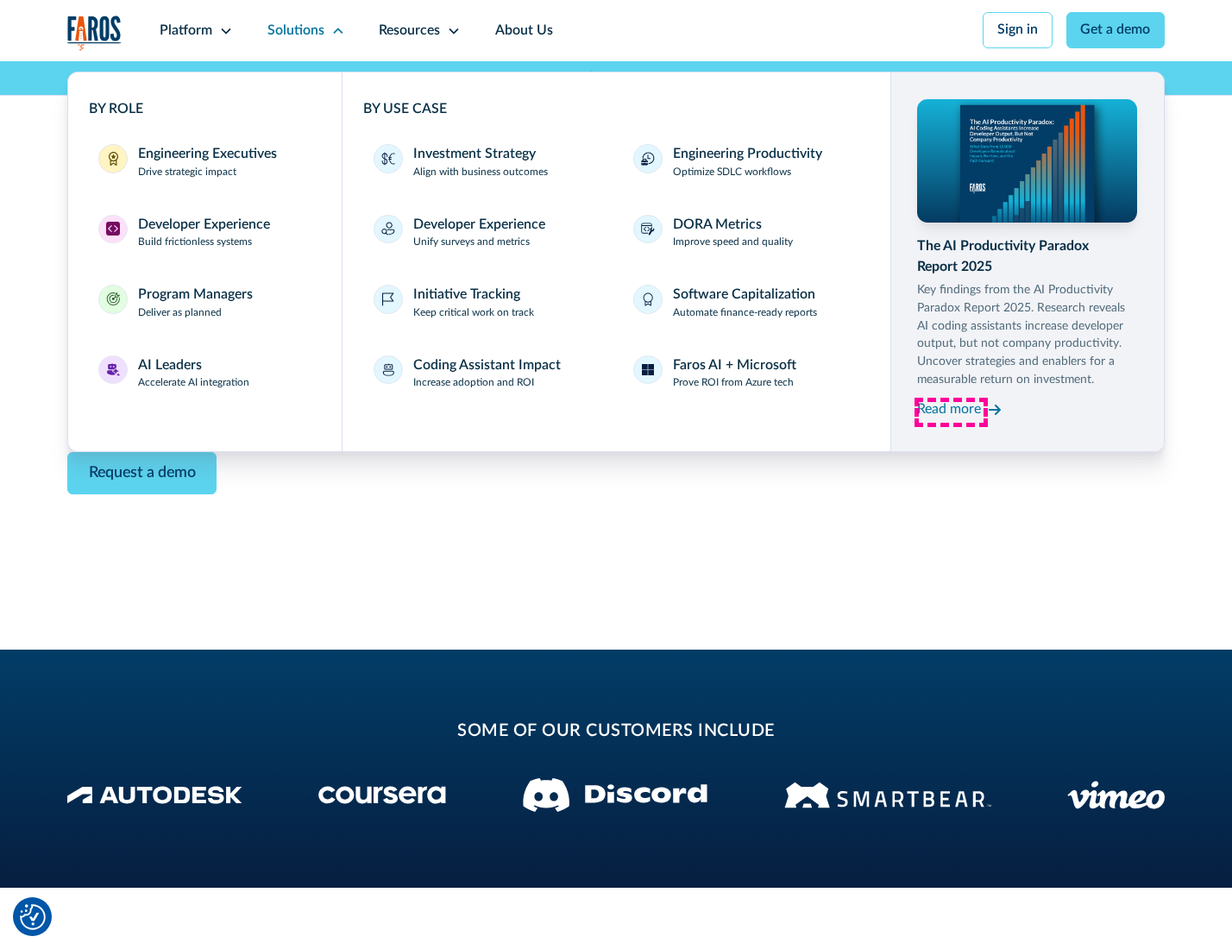
click at [951, 412] on div "Read more" at bounding box center [949, 409] width 64 height 21
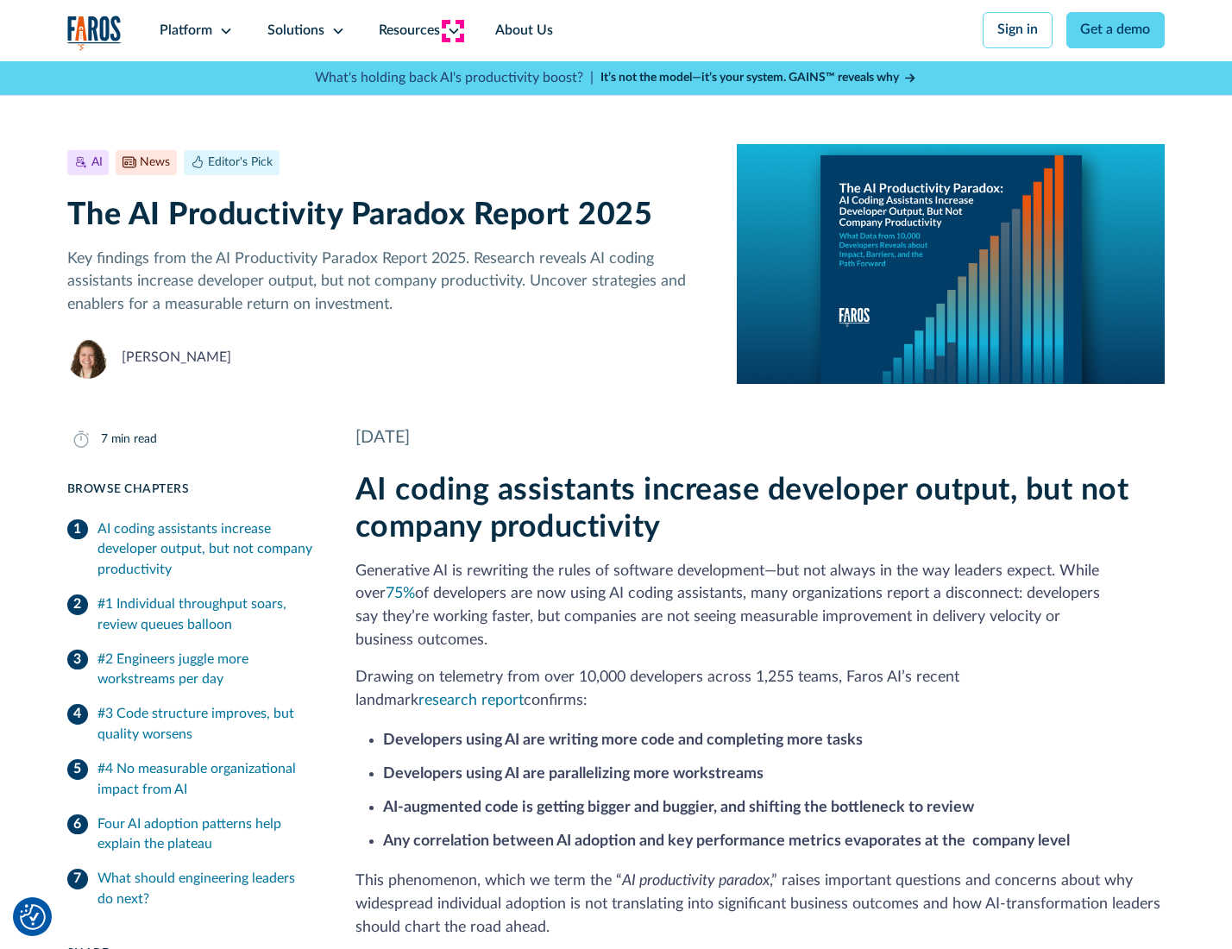
click at [452, 30] on icon at bounding box center [454, 31] width 14 height 14
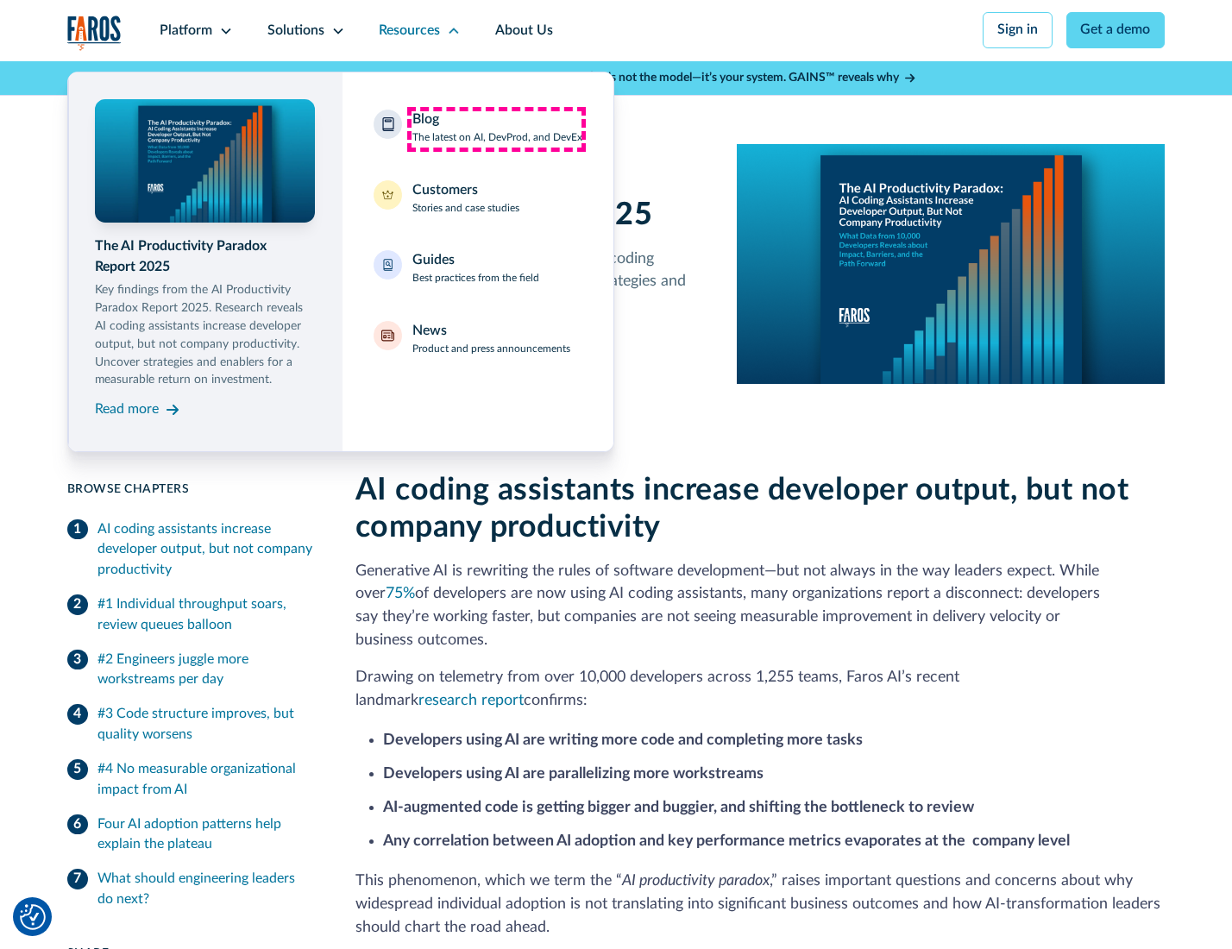
click at [496, 129] on div "Blog The latest on AI, DevProd, and DevEx" at bounding box center [497, 128] width 170 height 36
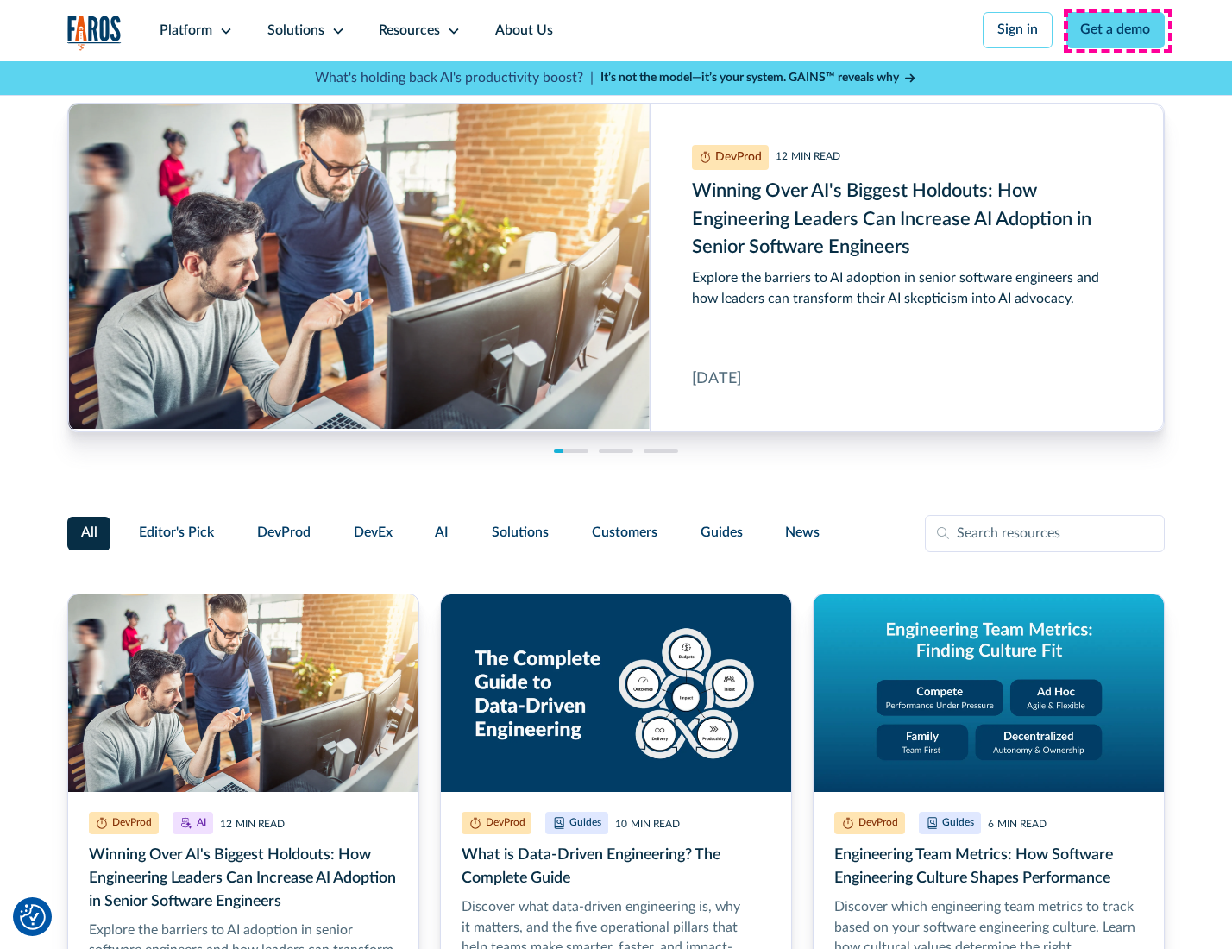
click at [1117, 30] on link "Get a demo" at bounding box center [1115, 30] width 99 height 36
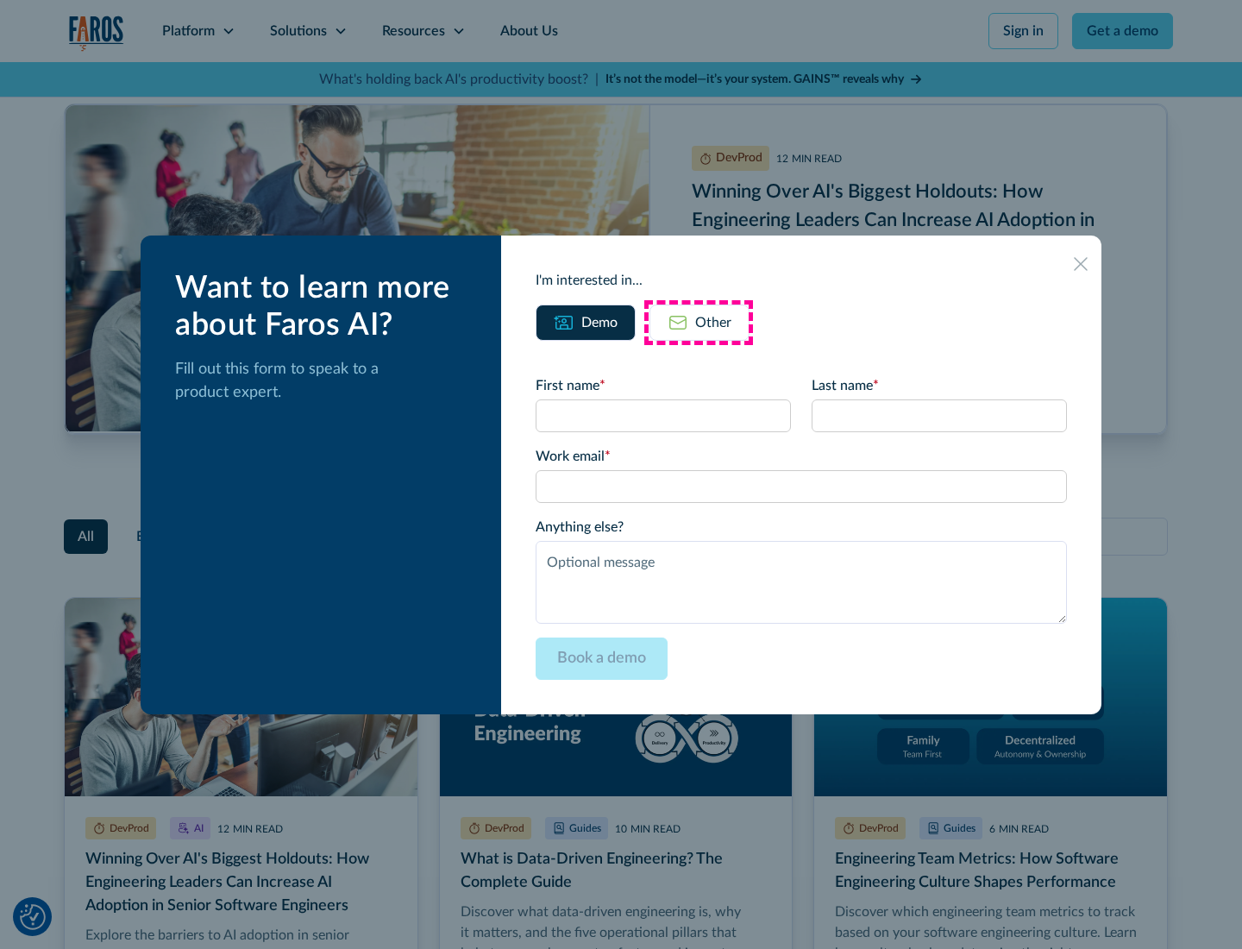
click at [699, 322] on div "Other" at bounding box center [713, 322] width 36 height 21
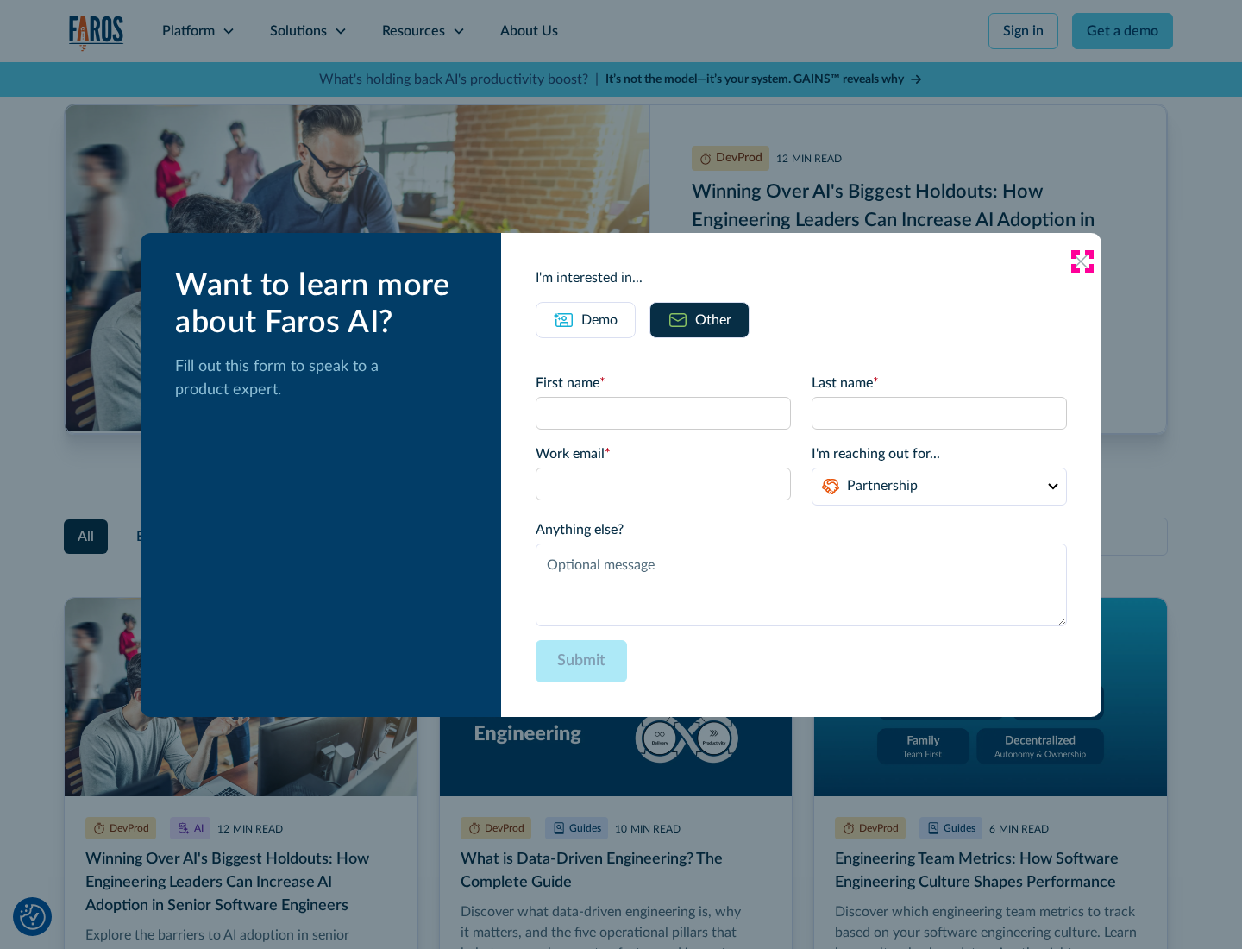
click at [1082, 261] on icon at bounding box center [1081, 261] width 14 height 14
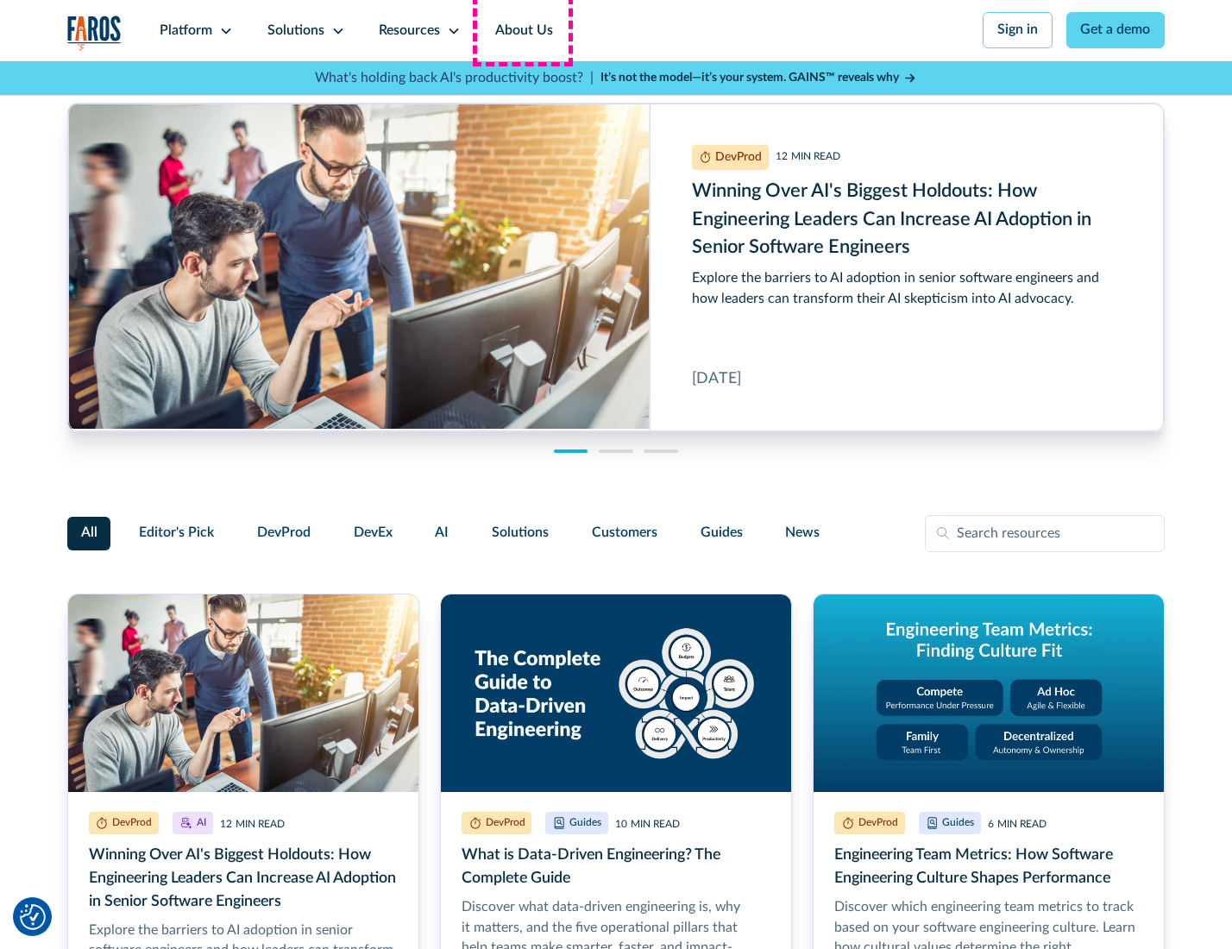
click at [522, 30] on link "About Us" at bounding box center [524, 30] width 92 height 61
